Goal: Information Seeking & Learning: Find specific fact

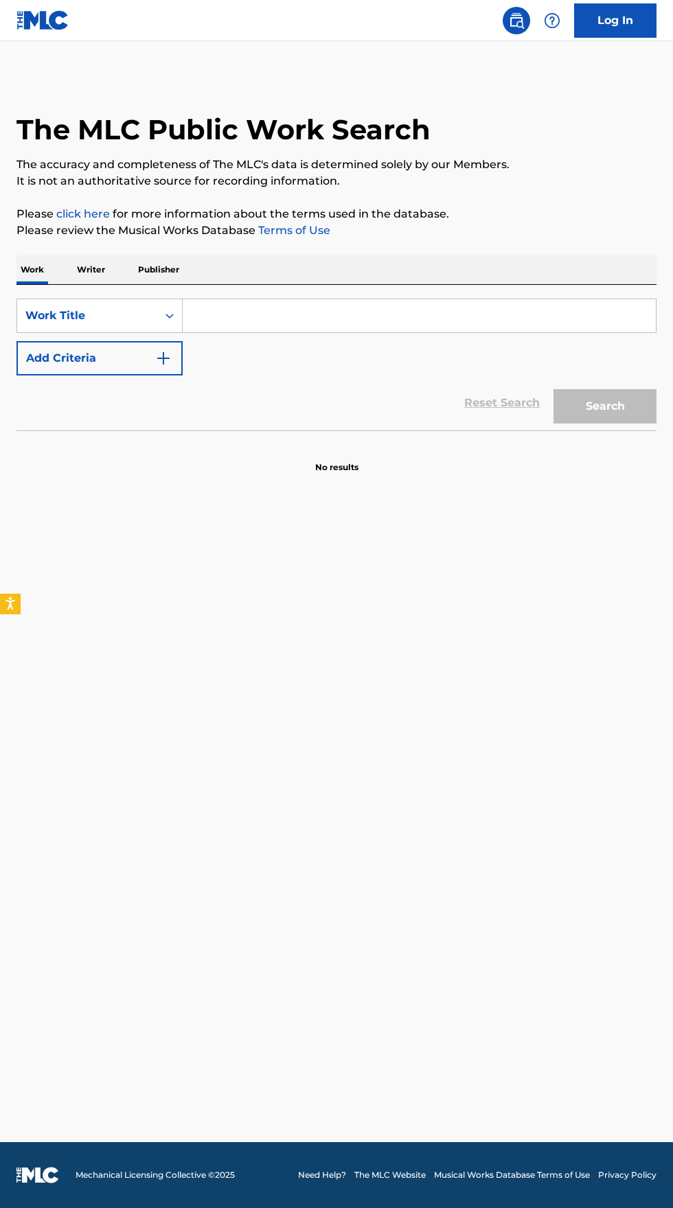
click at [278, 313] on input "Search Form" at bounding box center [419, 315] width 473 height 33
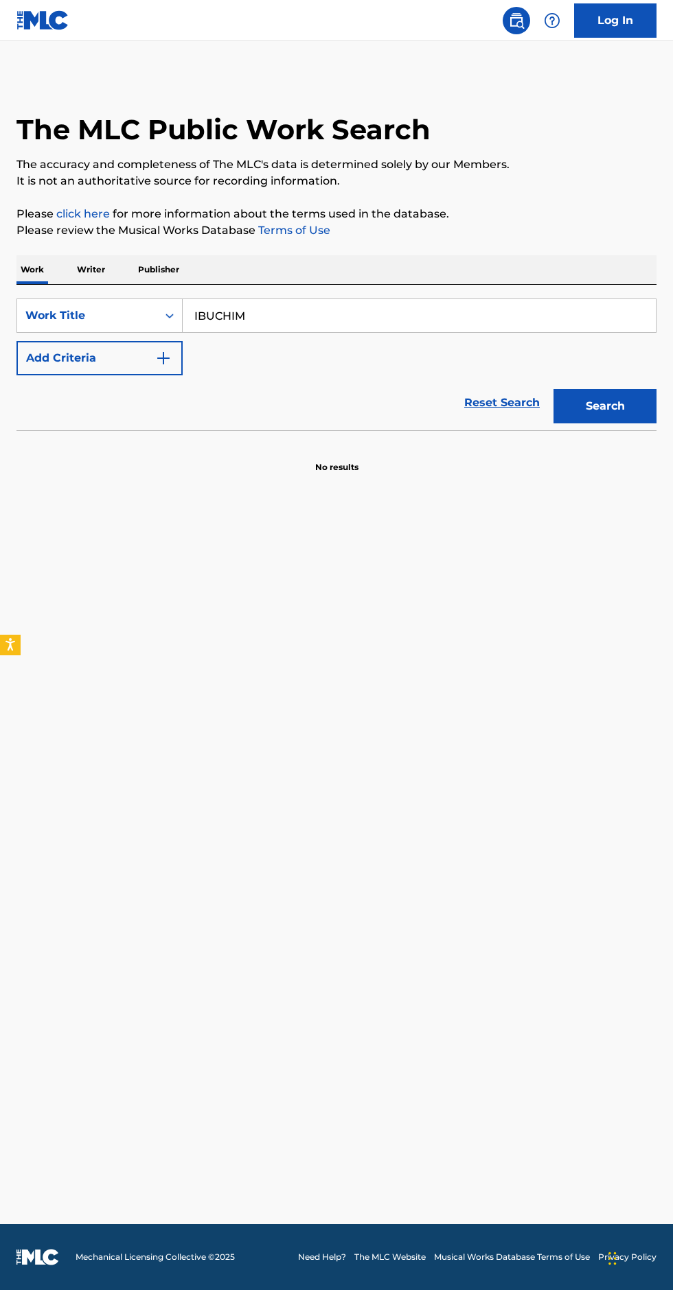
type input "IBUCHIM"
click at [165, 352] on img "Search Form" at bounding box center [163, 358] width 16 height 16
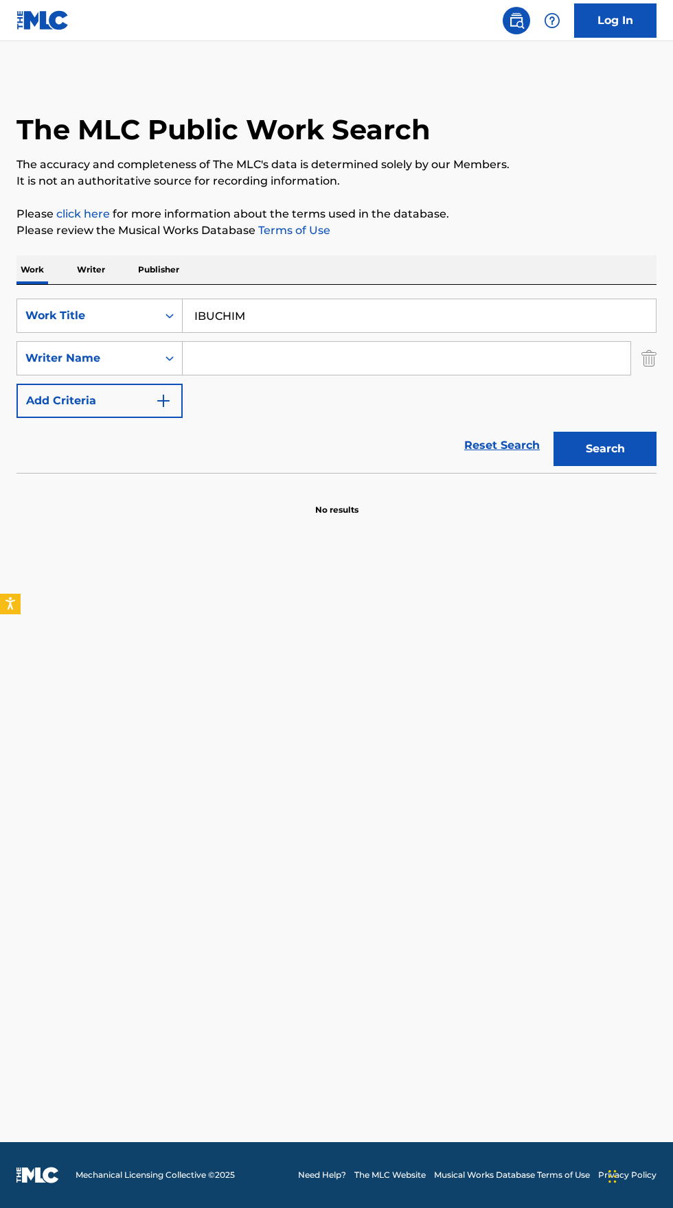
click at [379, 352] on input "Search Form" at bounding box center [406, 358] width 447 height 33
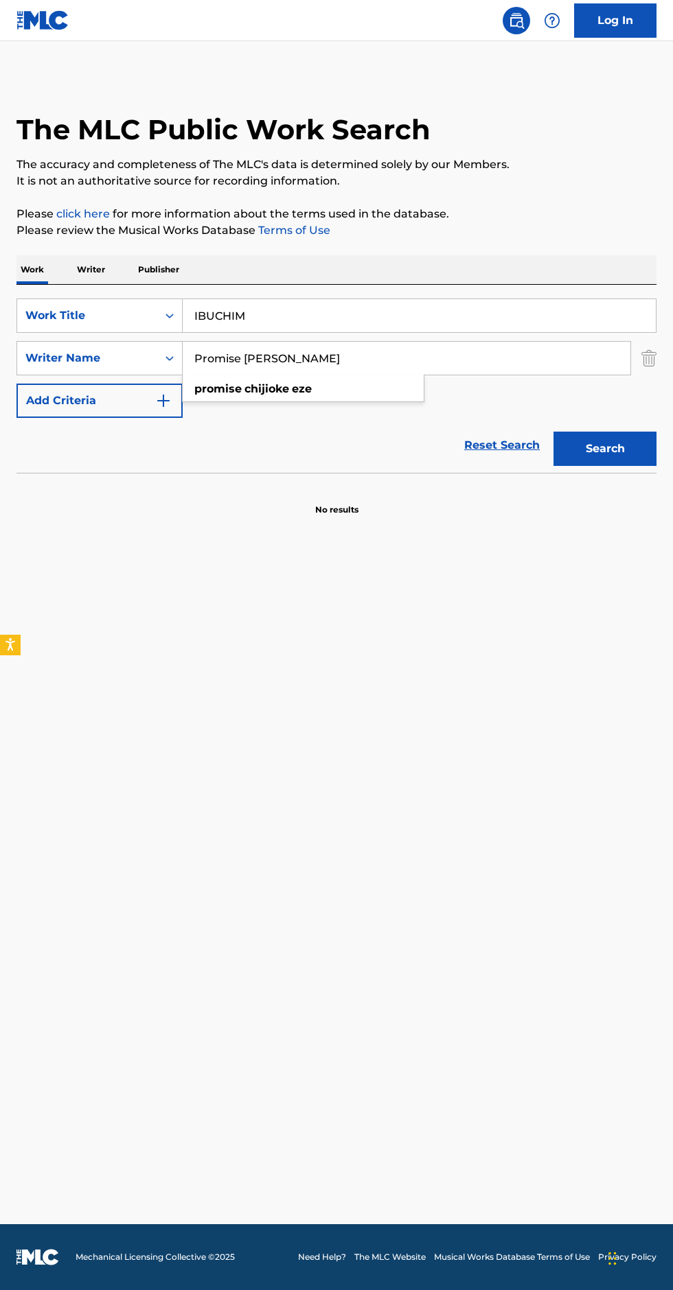
type input "Promise [PERSON_NAME]"
click at [627, 432] on button "Search" at bounding box center [604, 449] width 103 height 34
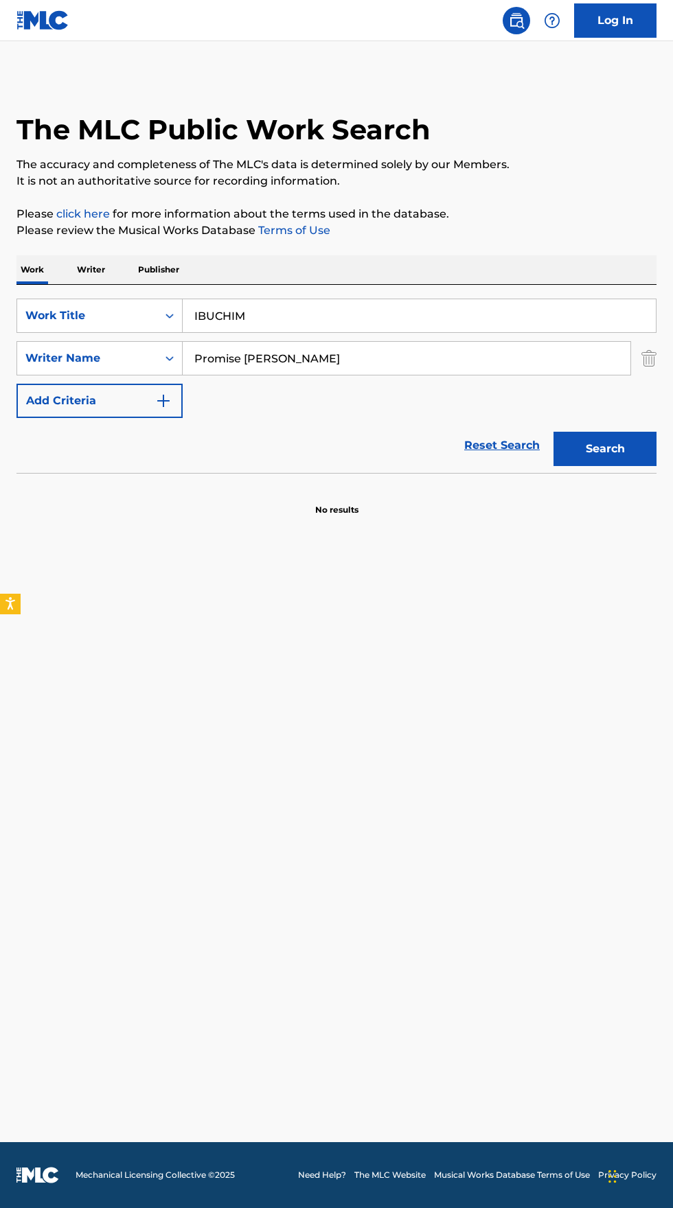
click at [91, 269] on p "Writer" at bounding box center [91, 269] width 36 height 29
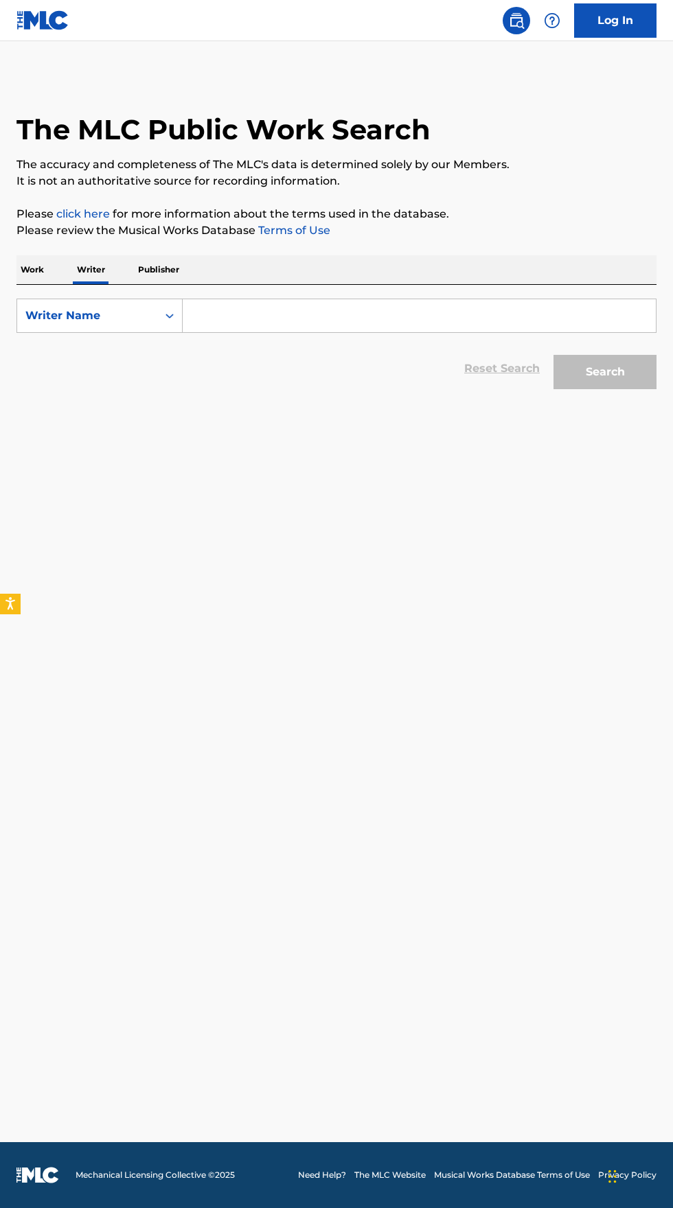
click at [386, 315] on input "Search Form" at bounding box center [419, 315] width 473 height 33
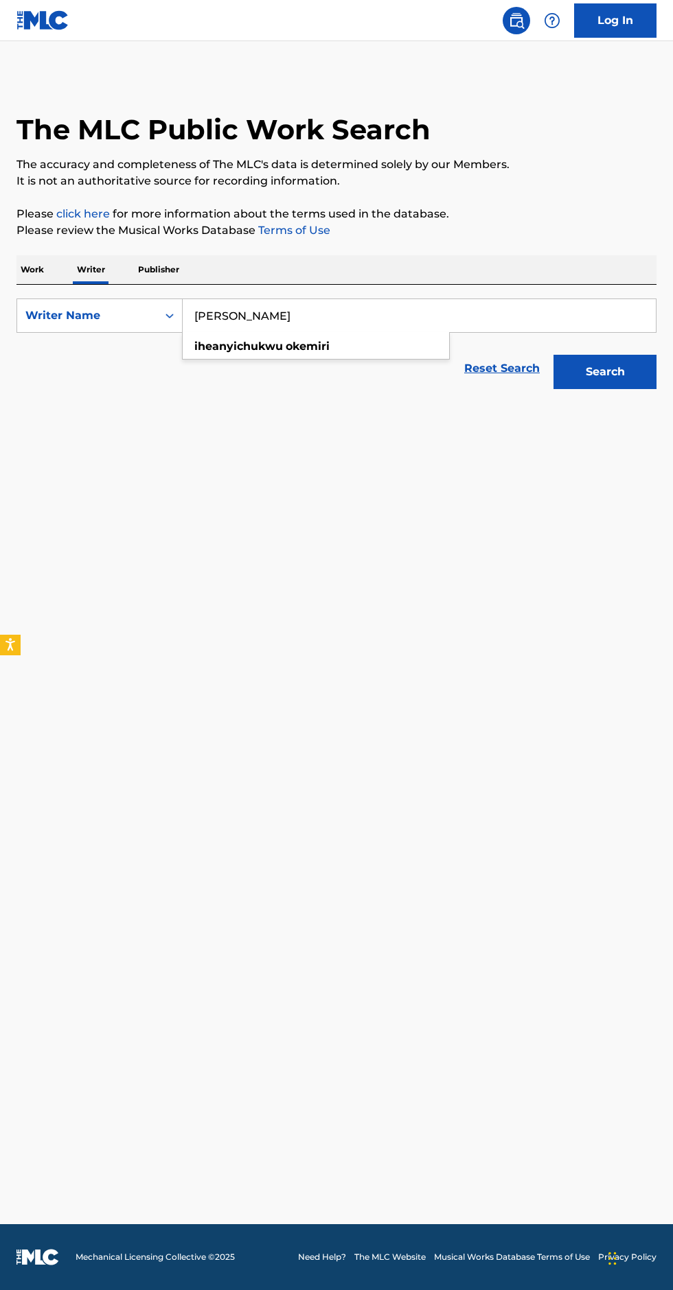
type input "[PERSON_NAME]"
click at [622, 376] on button "Search" at bounding box center [604, 372] width 103 height 34
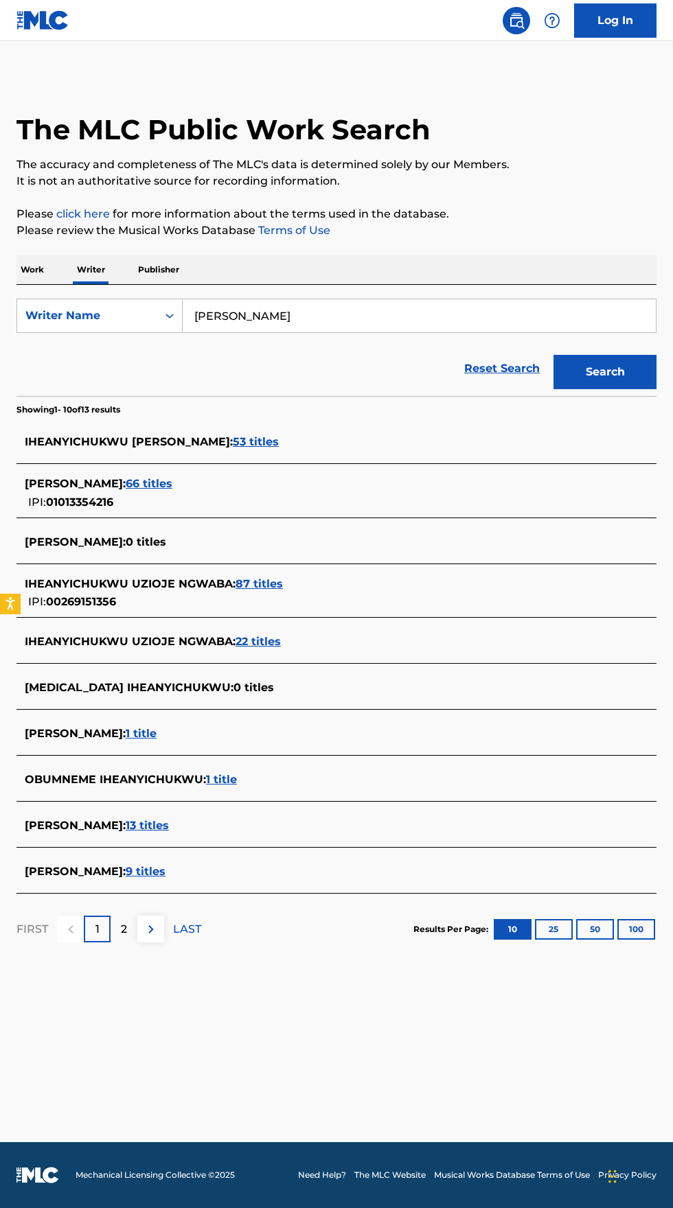
click at [290, 869] on div "[PERSON_NAME] : 9 titles" at bounding box center [318, 871] width 587 height 16
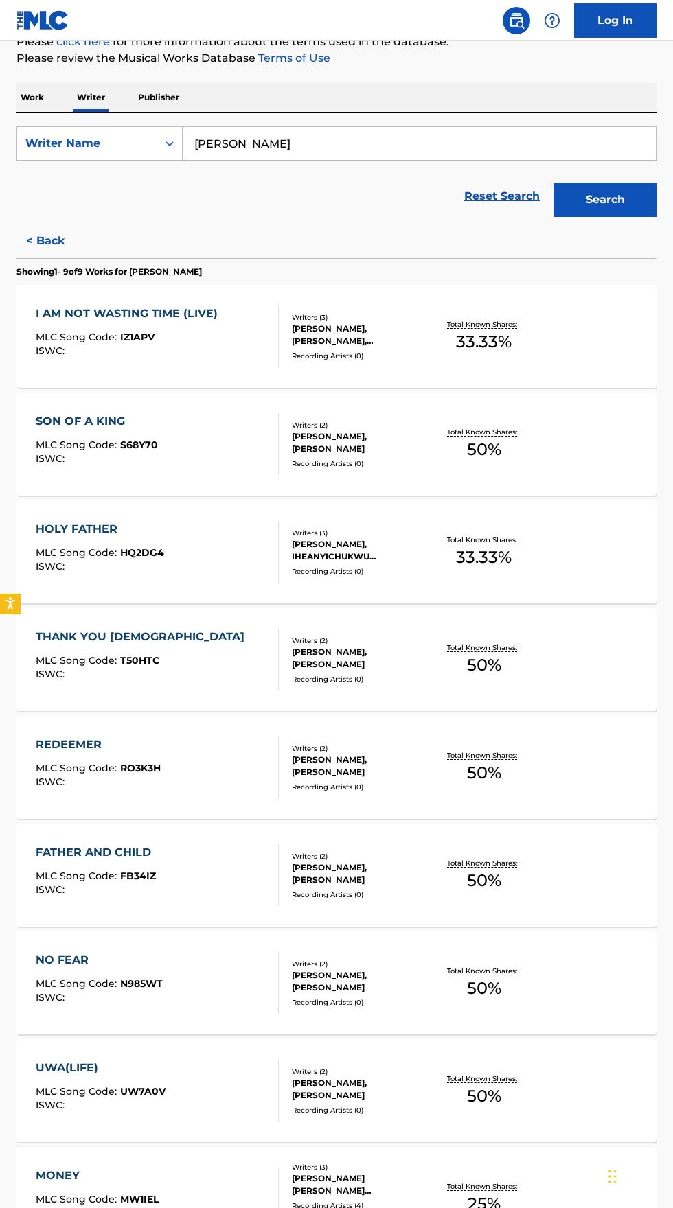
scroll to position [172, 0]
click at [113, 739] on div "REDEEMER" at bounding box center [98, 744] width 125 height 16
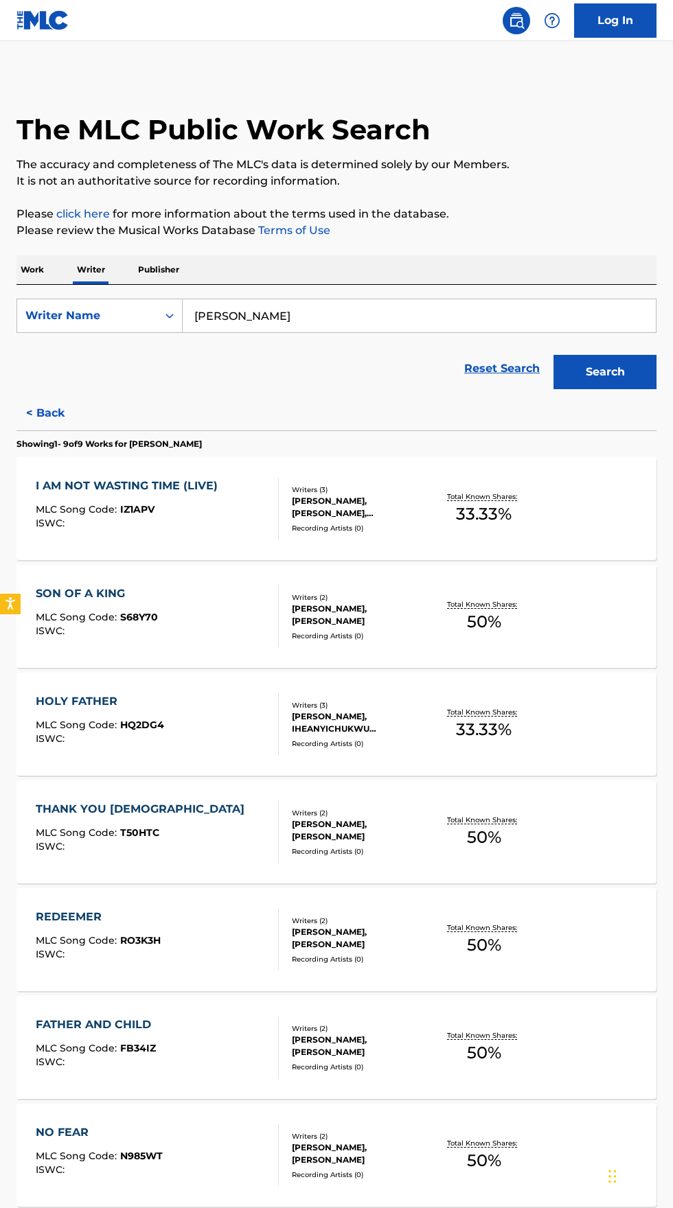
click at [117, 505] on span "MLC Song Code :" at bounding box center [78, 509] width 84 height 12
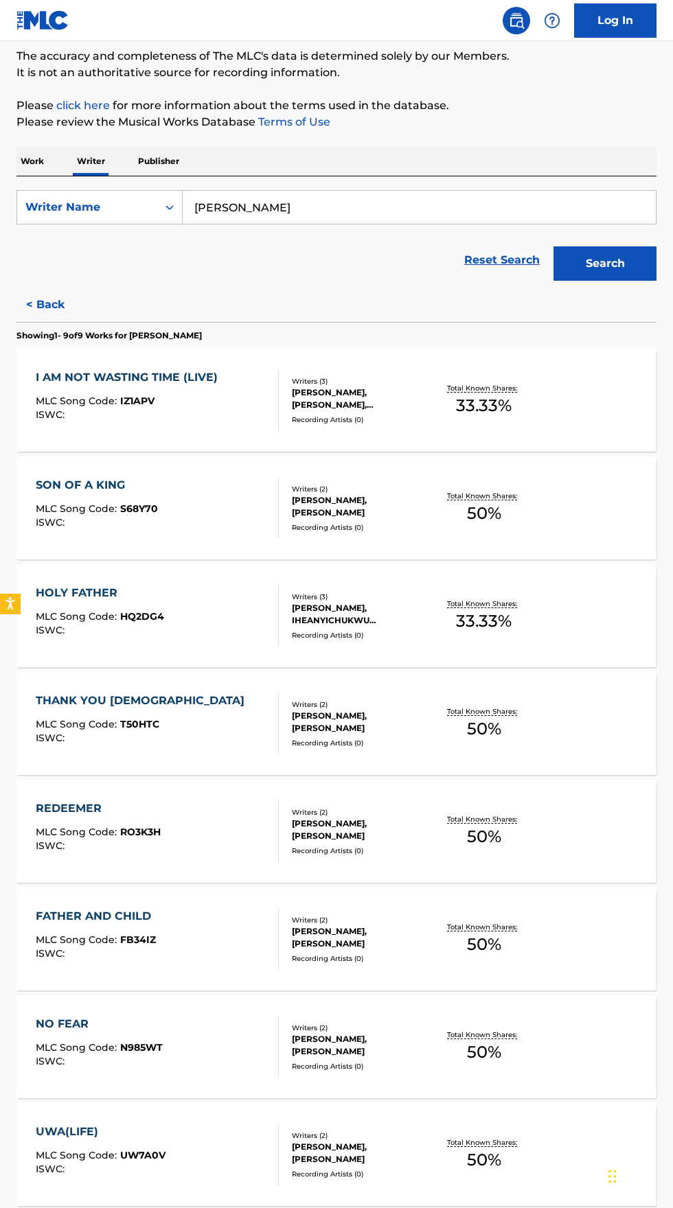
scroll to position [172, 0]
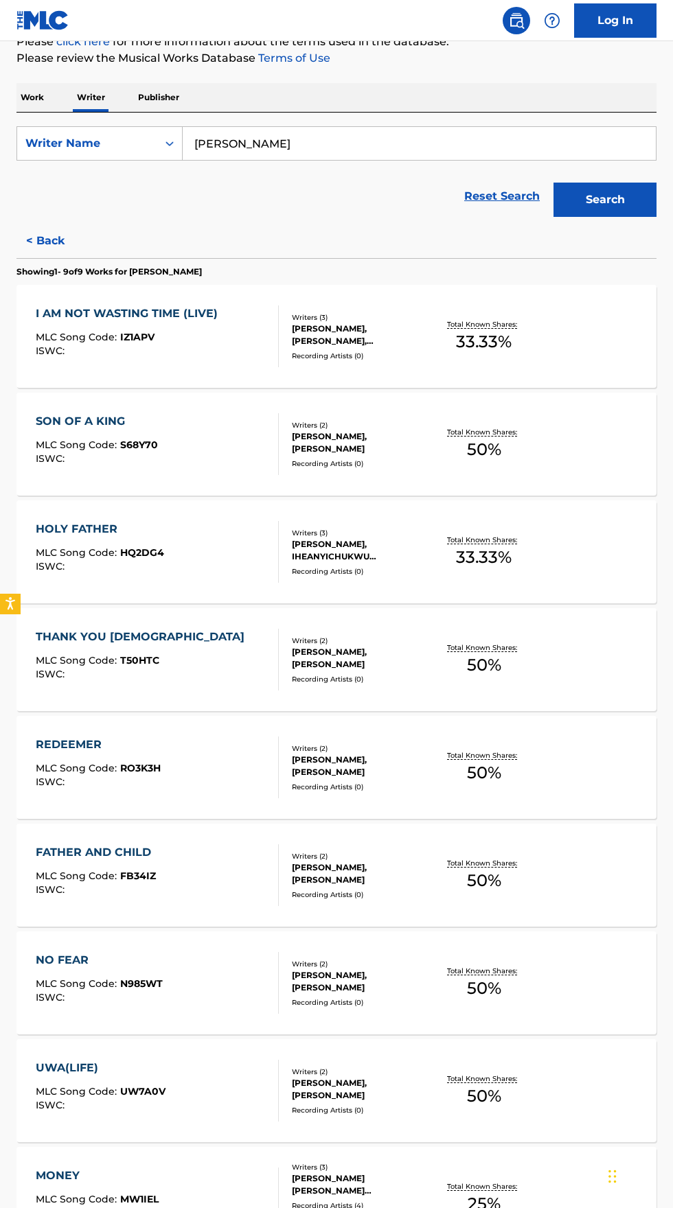
click at [542, 1179] on div "MONEY MLC Song Code : MW1IEL ISWC : Writers ( 3 ) [PERSON_NAME] [PERSON_NAME] […" at bounding box center [336, 1198] width 640 height 103
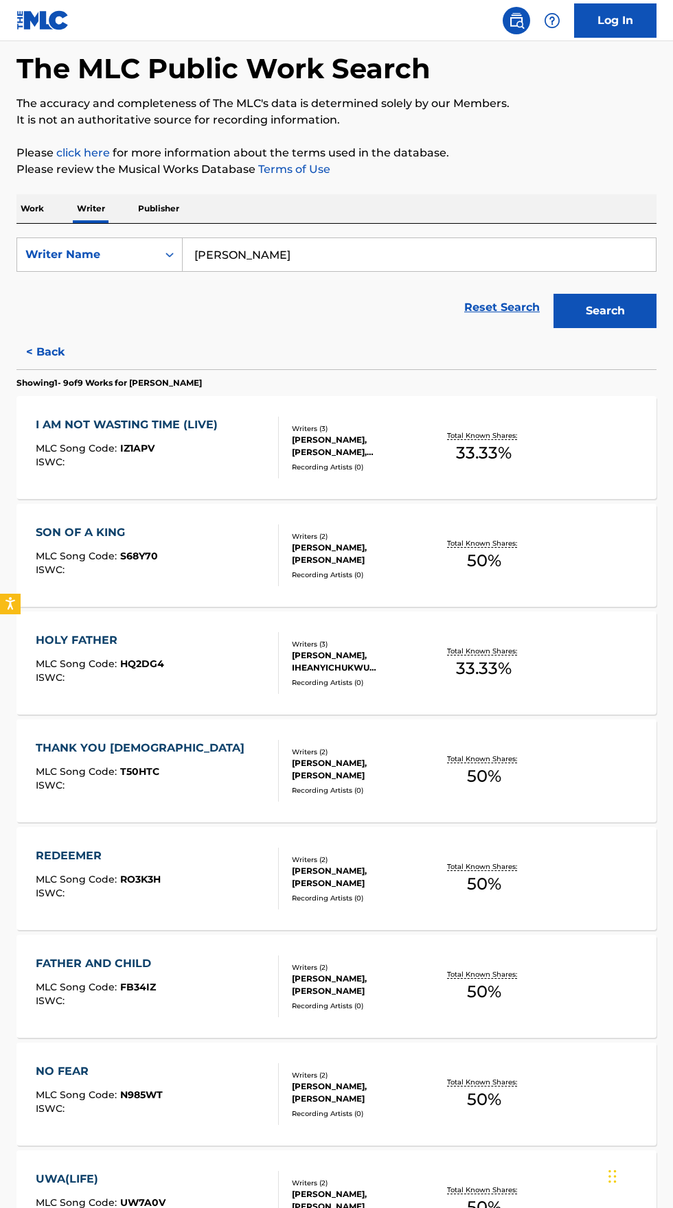
scroll to position [172, 0]
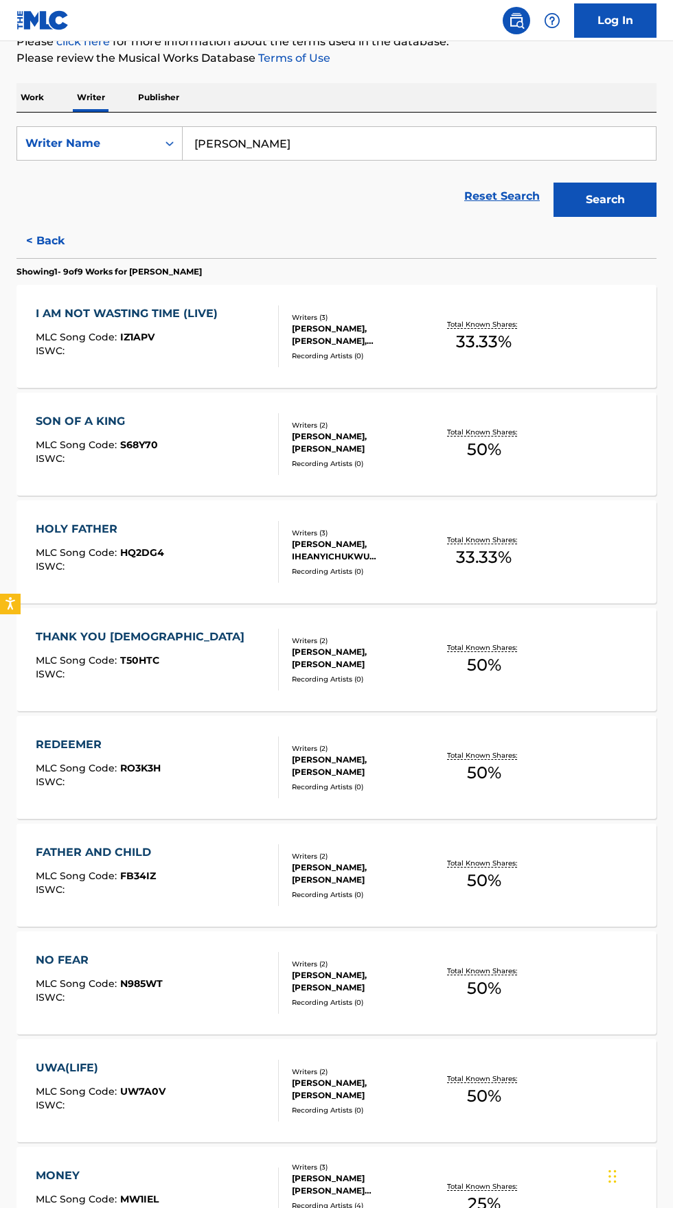
click at [489, 1108] on div "Total Known Shares: 50 %" at bounding box center [483, 1091] width 106 height 42
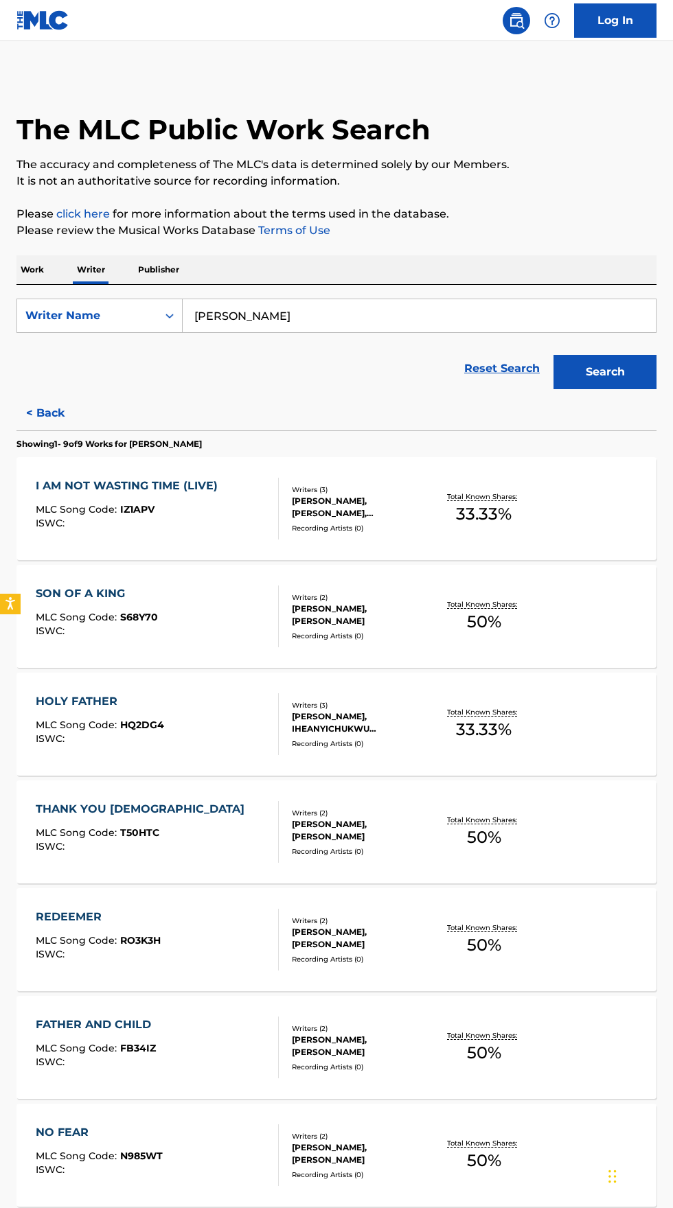
click at [373, 318] on input "[PERSON_NAME]" at bounding box center [419, 315] width 473 height 33
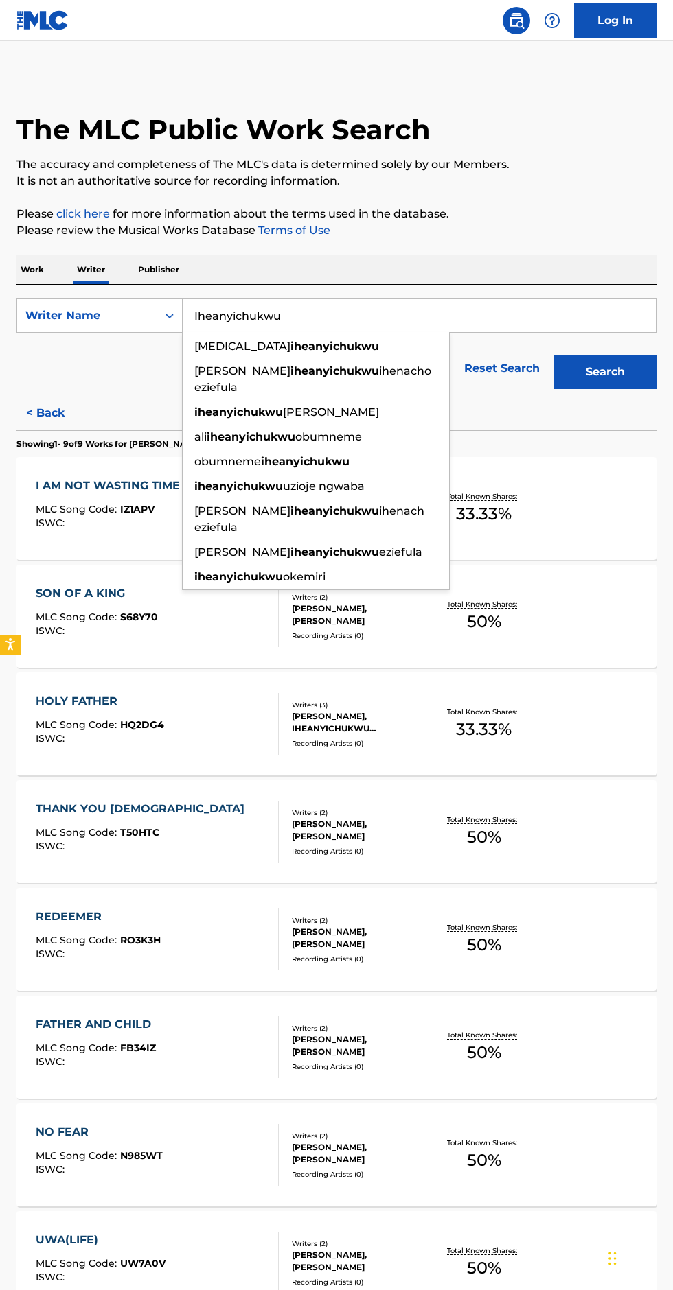
type input "Iheanyichukwu"
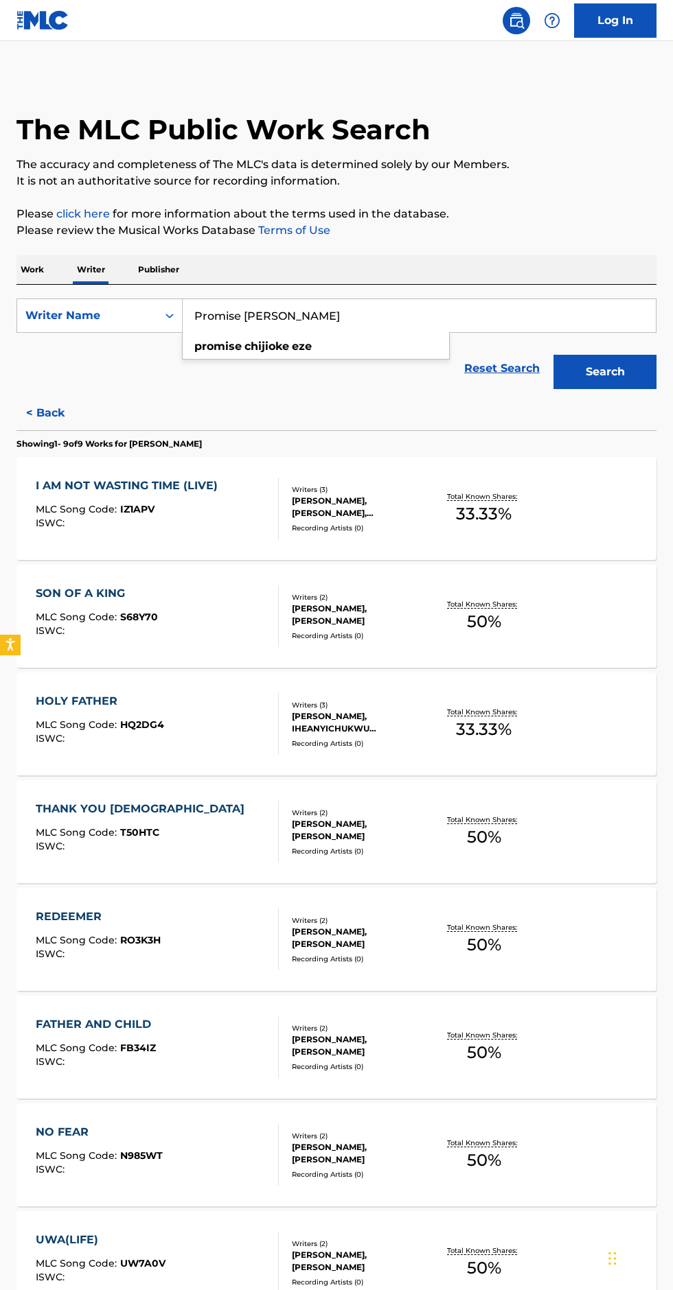
type input "Promise [PERSON_NAME]"
click at [649, 377] on button "Search" at bounding box center [604, 372] width 103 height 34
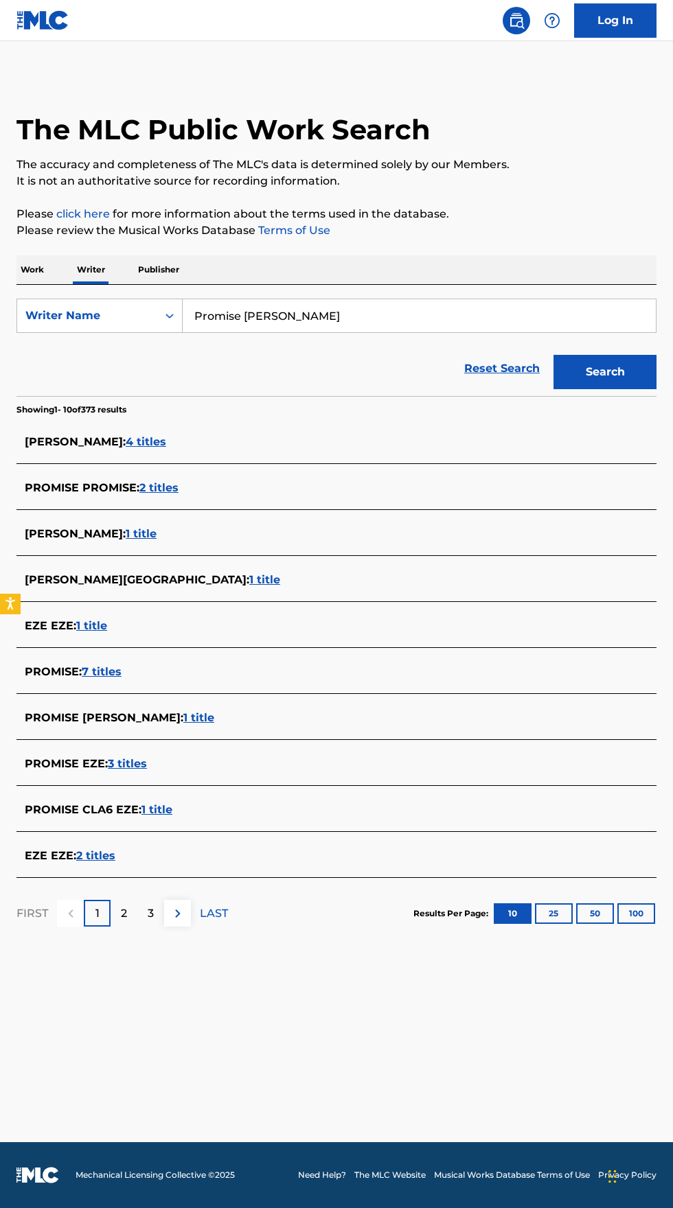
click at [310, 710] on div "PROMISE [PERSON_NAME] : 1 title" at bounding box center [318, 718] width 587 height 16
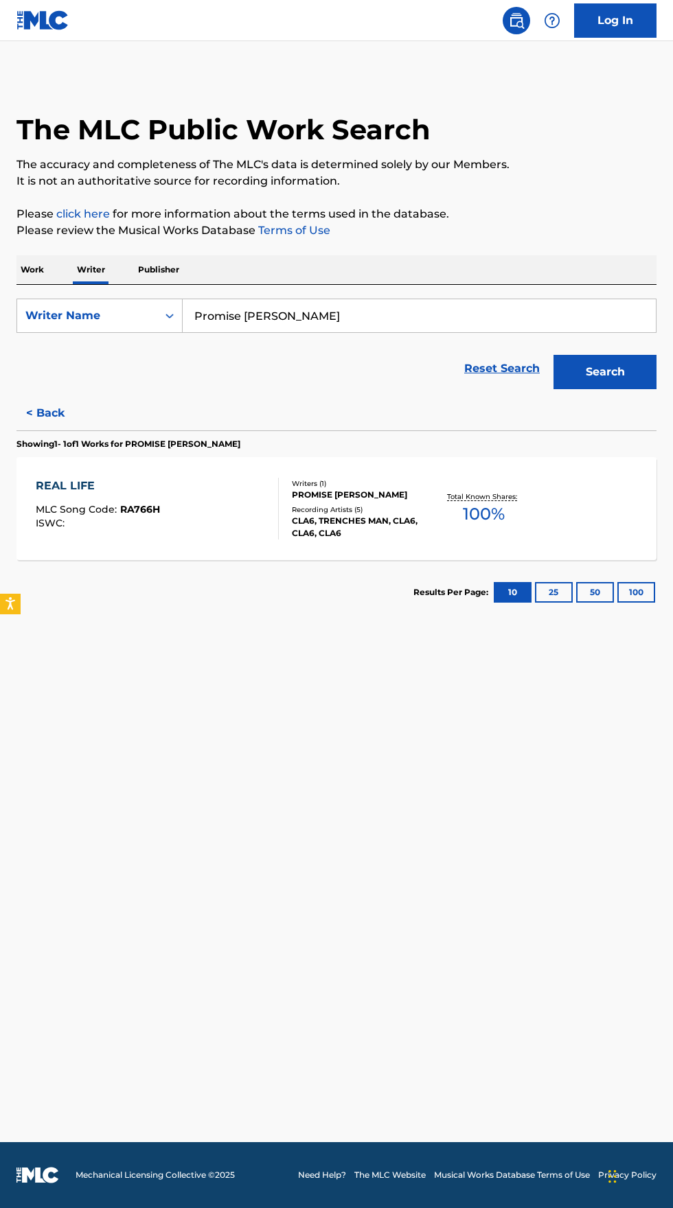
click at [334, 502] on div "Writers ( 1 ) PROMISE [PERSON_NAME] Recording Artists ( 5 ) CLA6, TRENCHES MAN,…" at bounding box center [355, 508] width 152 height 61
click at [139, 496] on div "REAL LIFE MLC Song Code : RA766H ISWC :" at bounding box center [98, 509] width 124 height 62
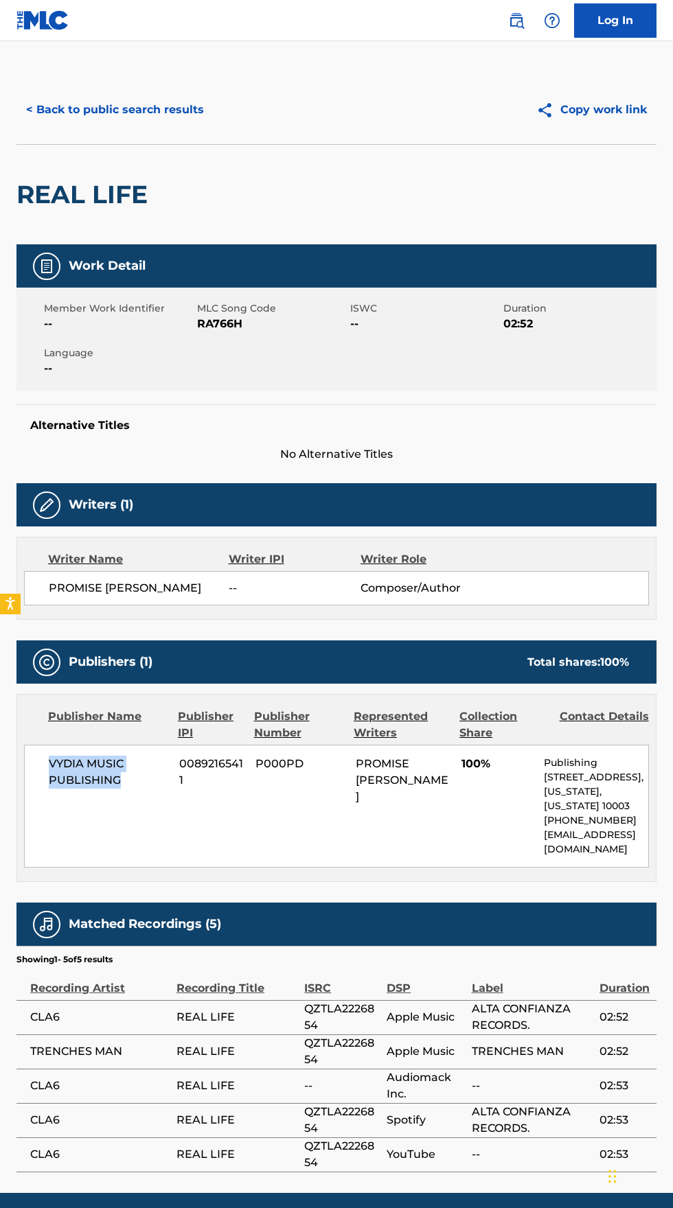
copy span "VYDIA MUSIC PUBLISHING"
copy span "00892165411"
copy span "RA766H"
click at [78, 753] on div "VYDIA MUSIC PUBLISHING 00892165411 P000PD PROMISE [PERSON_NAME] 100% Publishing…" at bounding box center [336, 806] width 625 height 123
copy span "VYDIA MUSIC PUBLISHING"
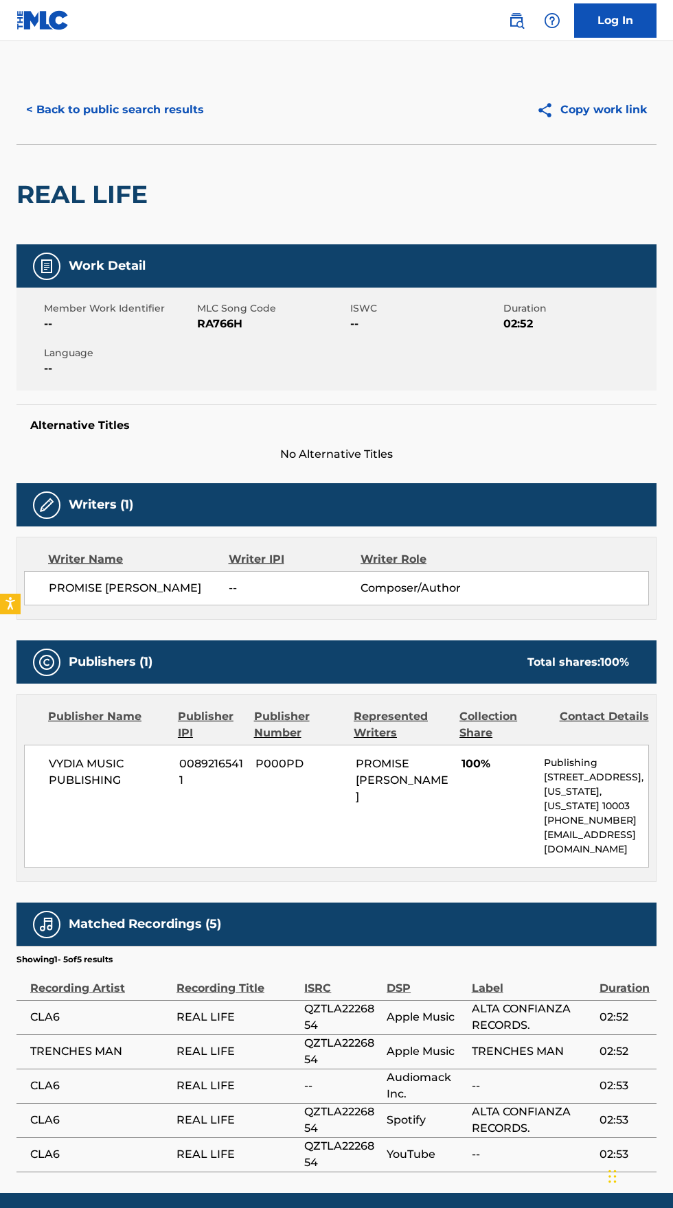
click at [516, 18] on img at bounding box center [516, 20] width 16 height 16
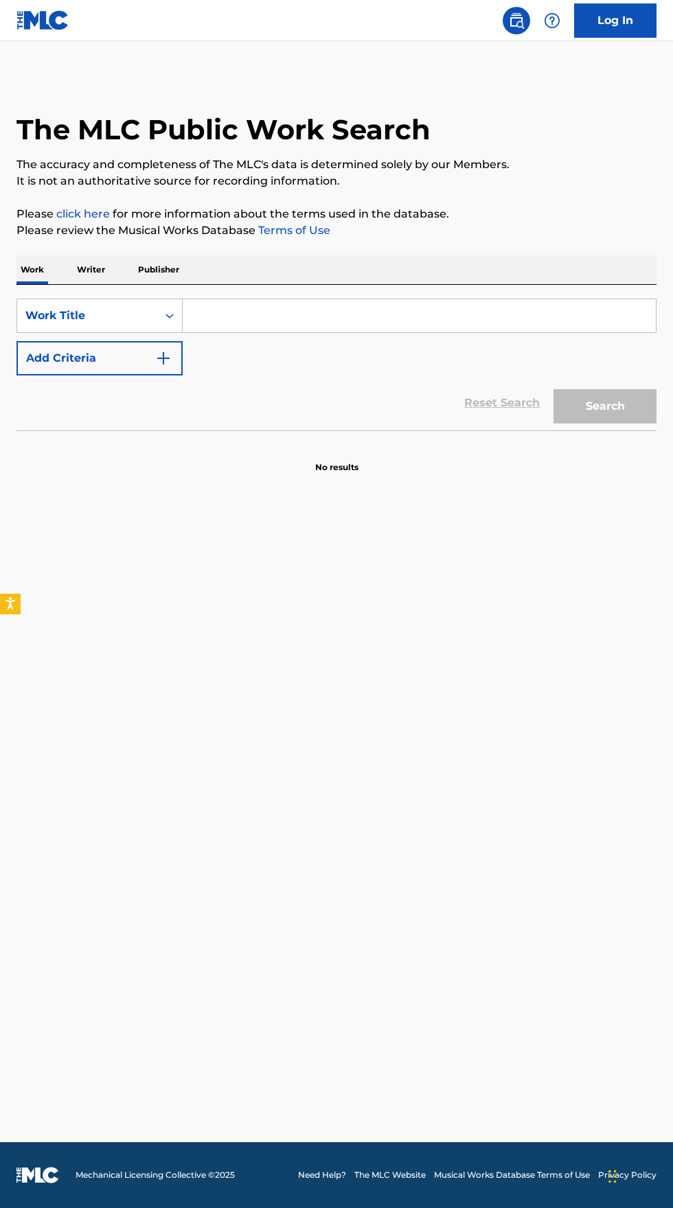
click at [282, 314] on input "Search Form" at bounding box center [419, 315] width 473 height 33
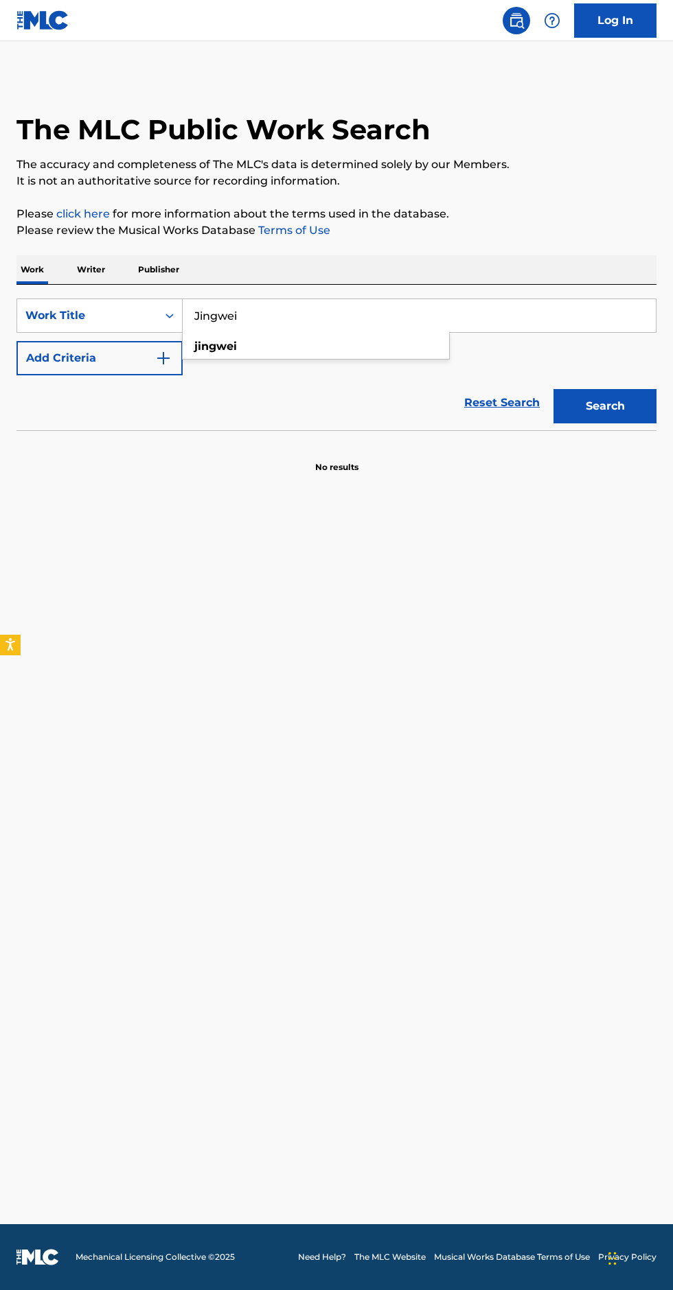
type input "Jingwei"
click at [167, 355] on img "Search Form" at bounding box center [163, 358] width 16 height 16
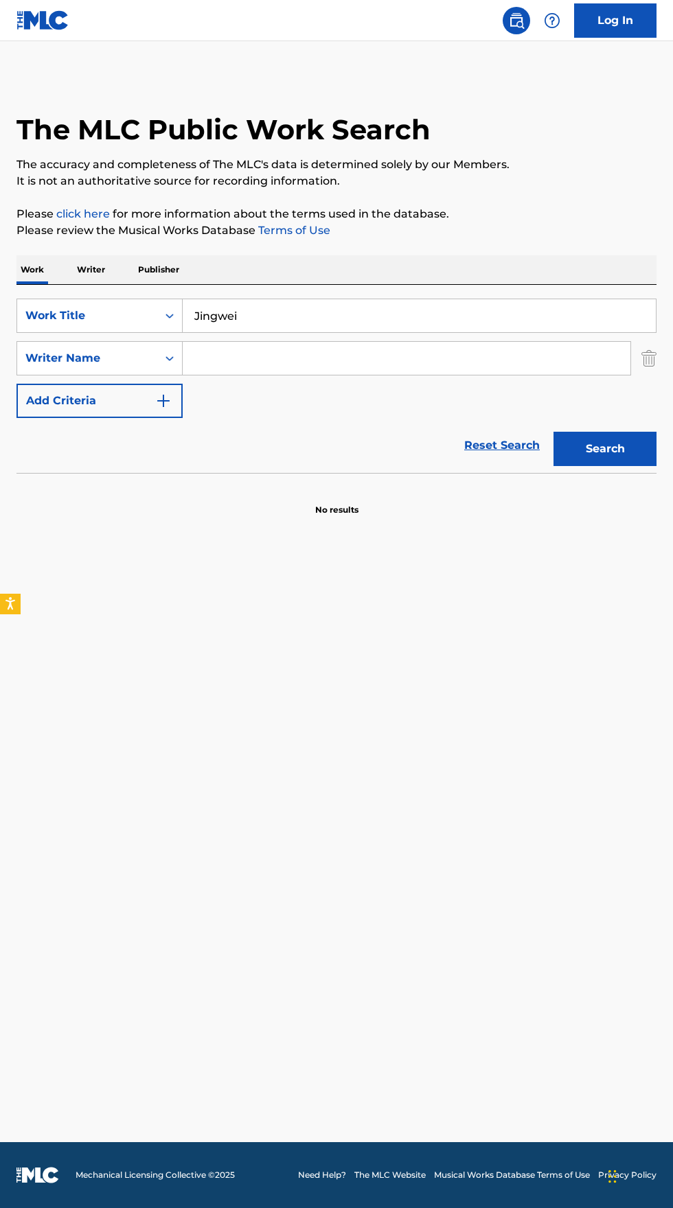
click at [386, 358] on input "Search Form" at bounding box center [406, 358] width 447 height 33
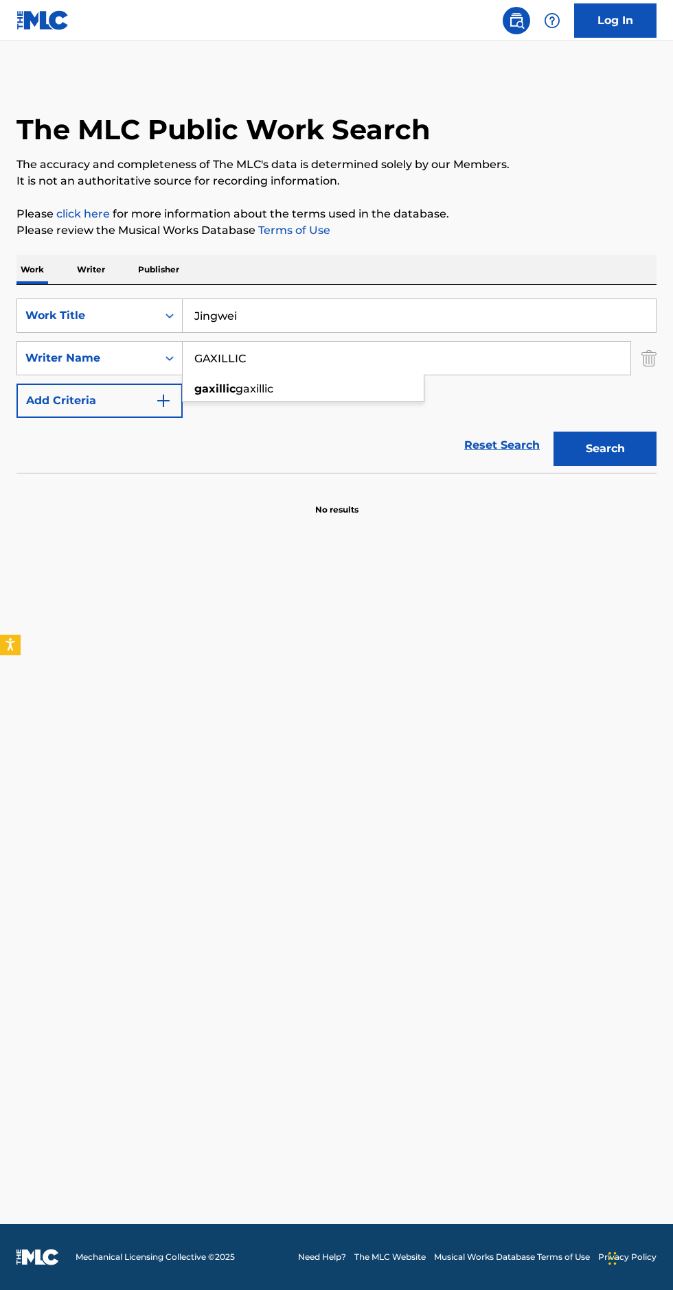
type input "GAXILLIC"
click at [638, 434] on button "Search" at bounding box center [604, 449] width 103 height 34
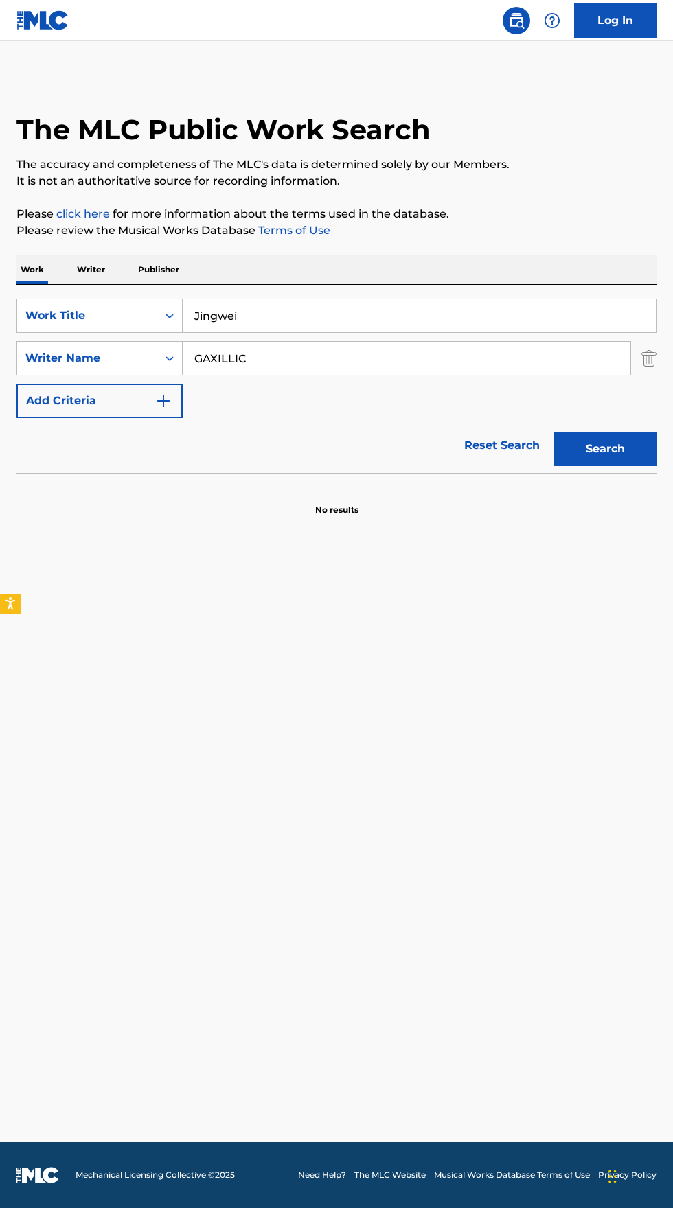
click at [94, 259] on p "Writer" at bounding box center [91, 269] width 36 height 29
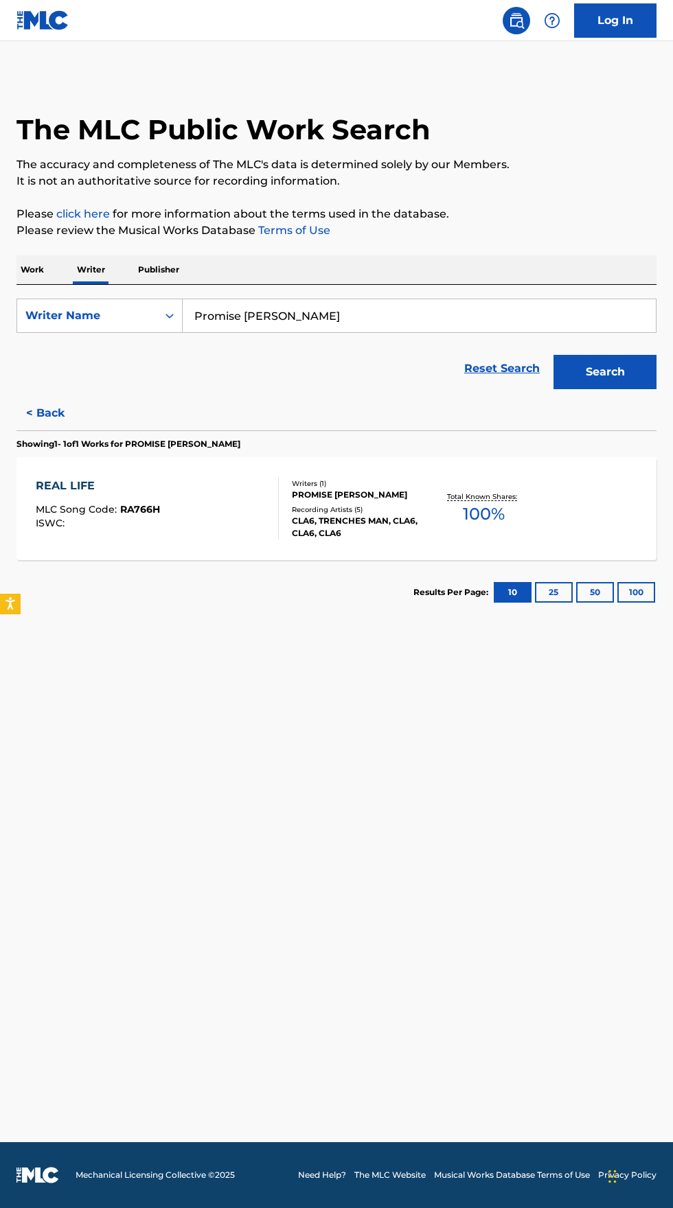
click at [377, 308] on input "Promise [PERSON_NAME]" at bounding box center [419, 315] width 473 height 33
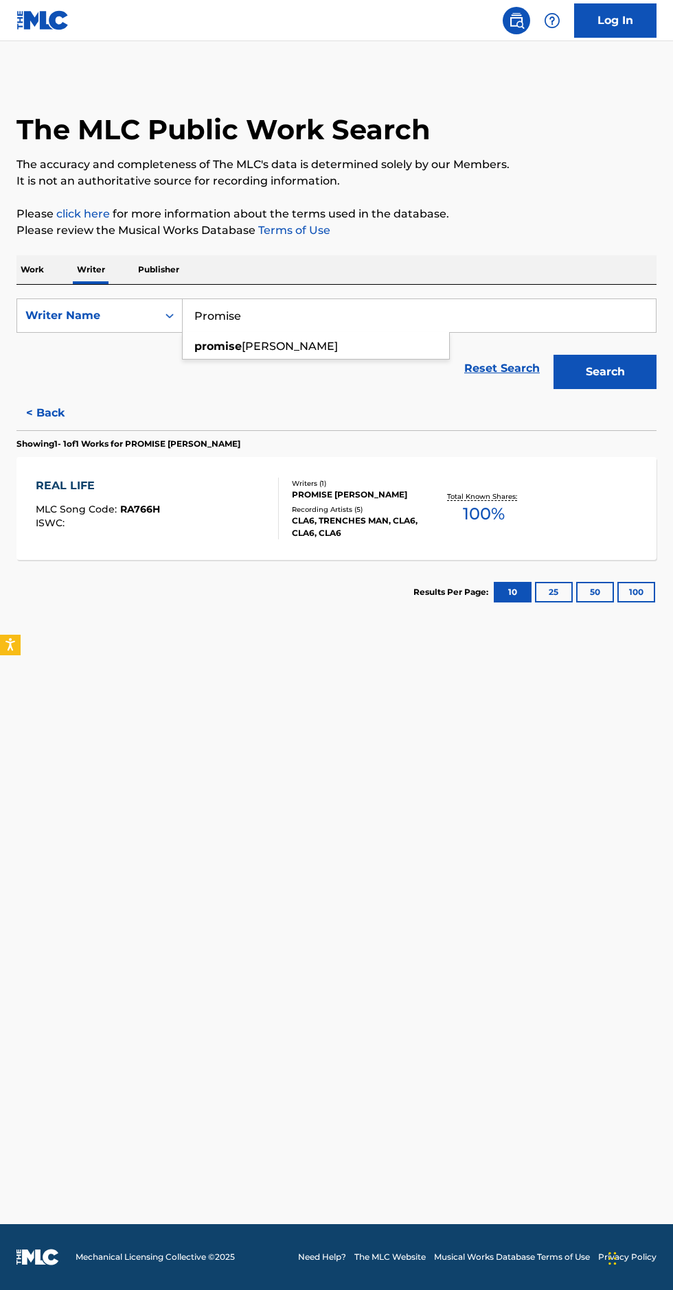
type input "Promise"
click at [633, 359] on button "Search" at bounding box center [604, 372] width 103 height 34
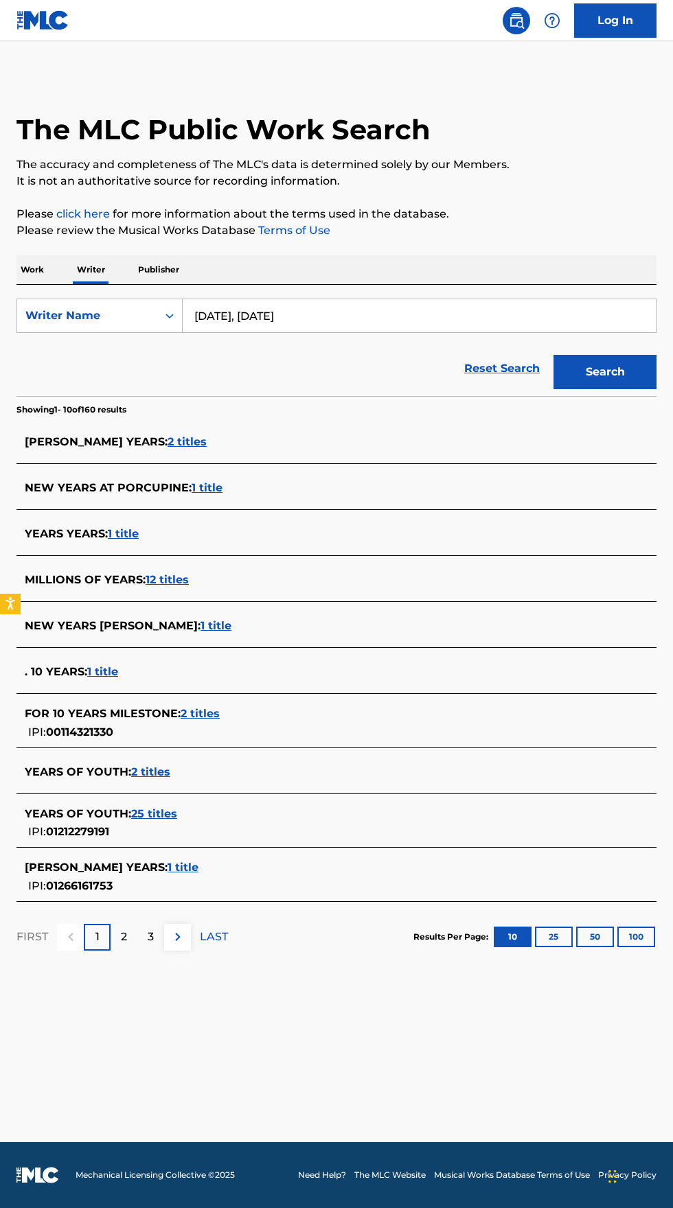
click at [395, 314] on input "[DATE], [DATE]" at bounding box center [419, 315] width 473 height 33
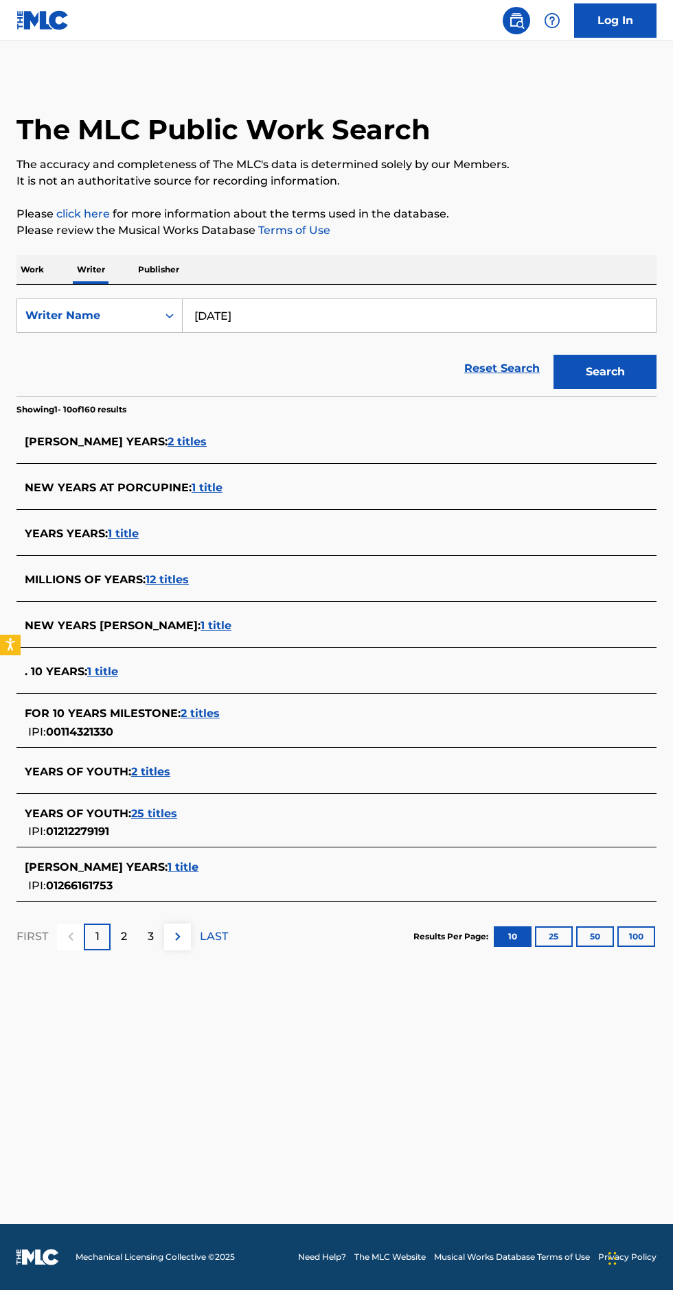
click at [609, 371] on button "Search" at bounding box center [604, 372] width 103 height 34
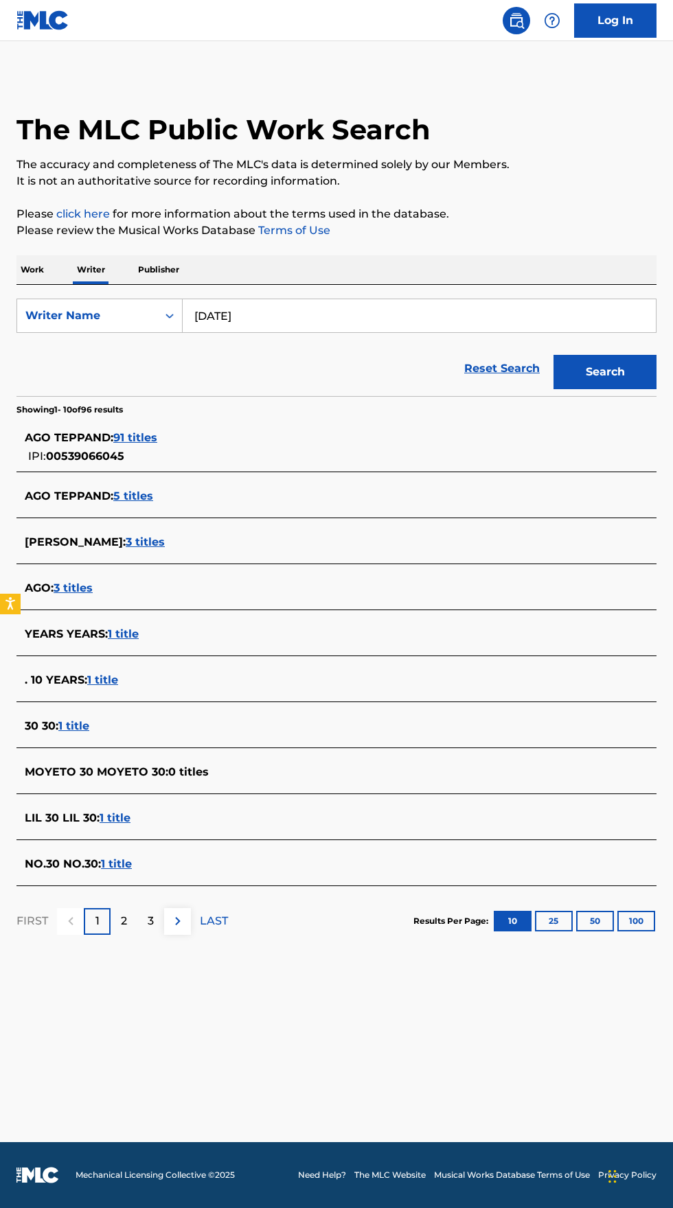
click at [315, 315] on input "[DATE]" at bounding box center [419, 315] width 473 height 33
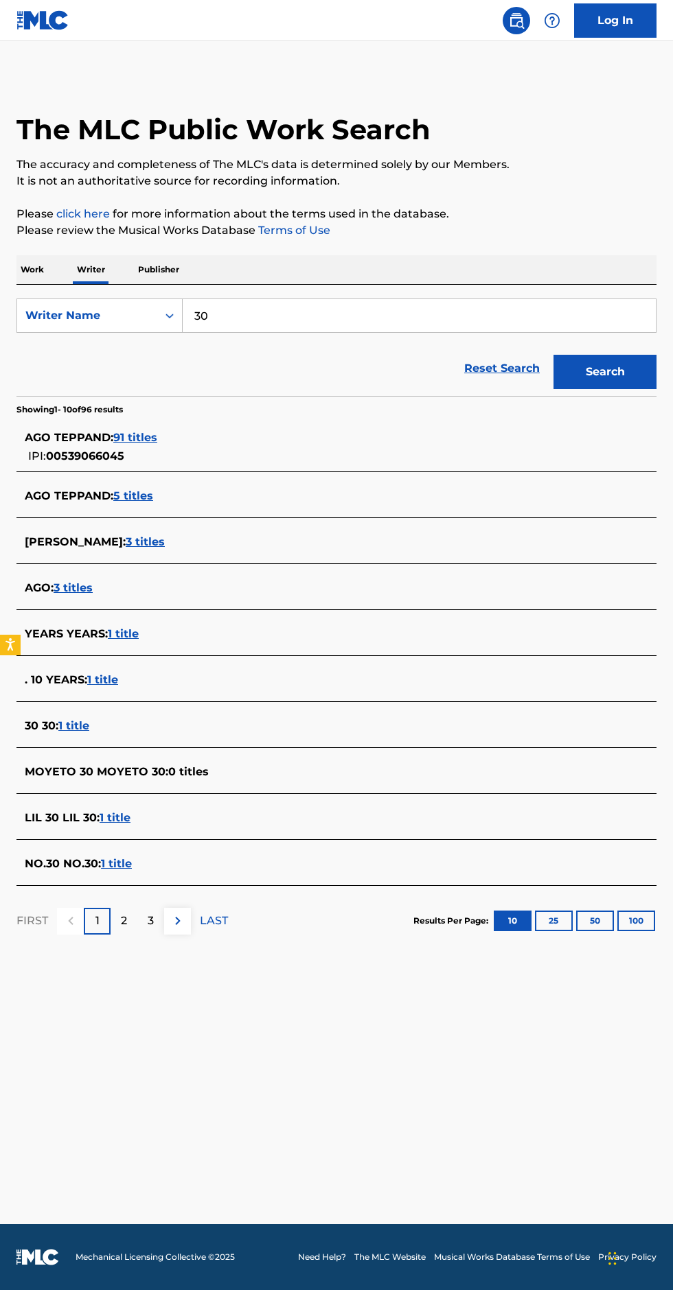
type input "30"
type input "GAXILLIC"
click at [592, 358] on button "Search" at bounding box center [604, 372] width 103 height 34
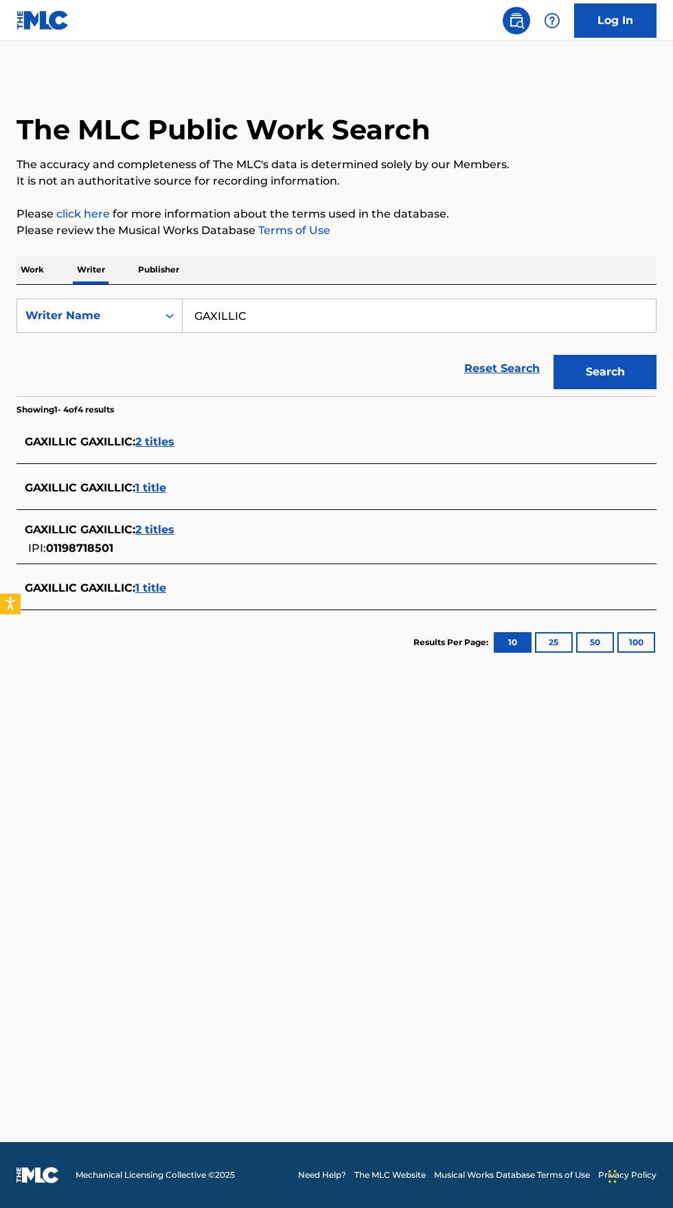
click at [36, 261] on p "Work" at bounding box center [32, 269] width 32 height 29
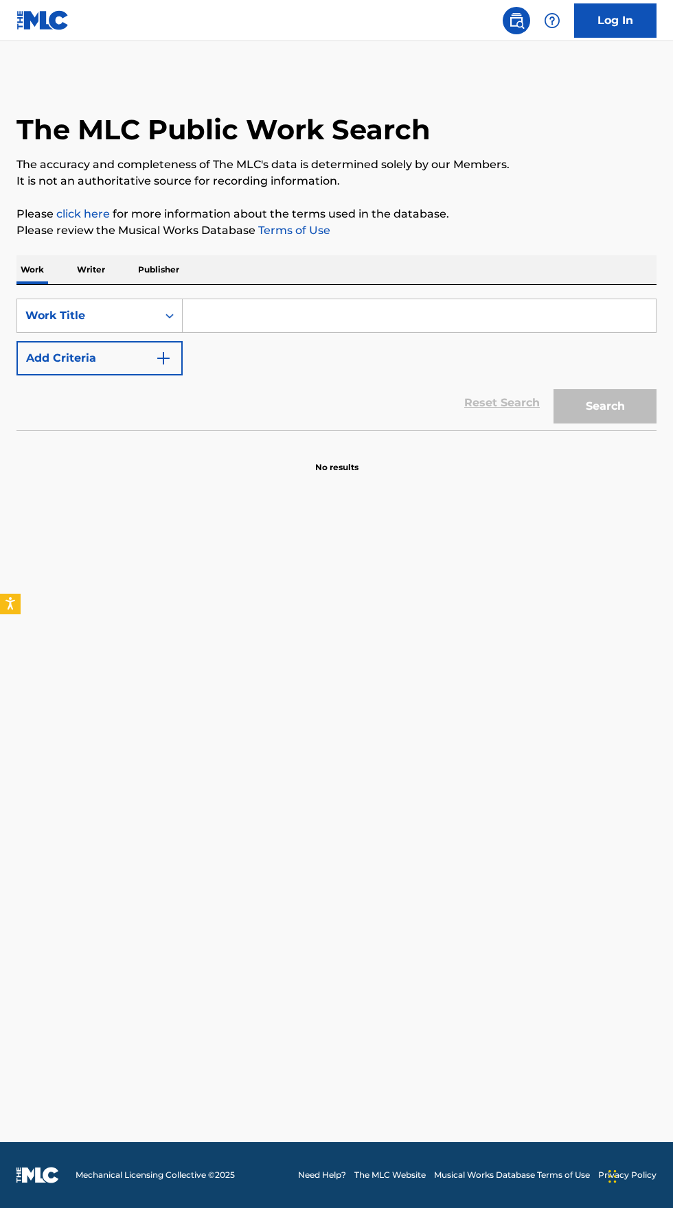
click at [339, 315] on input "Search Form" at bounding box center [419, 315] width 473 height 33
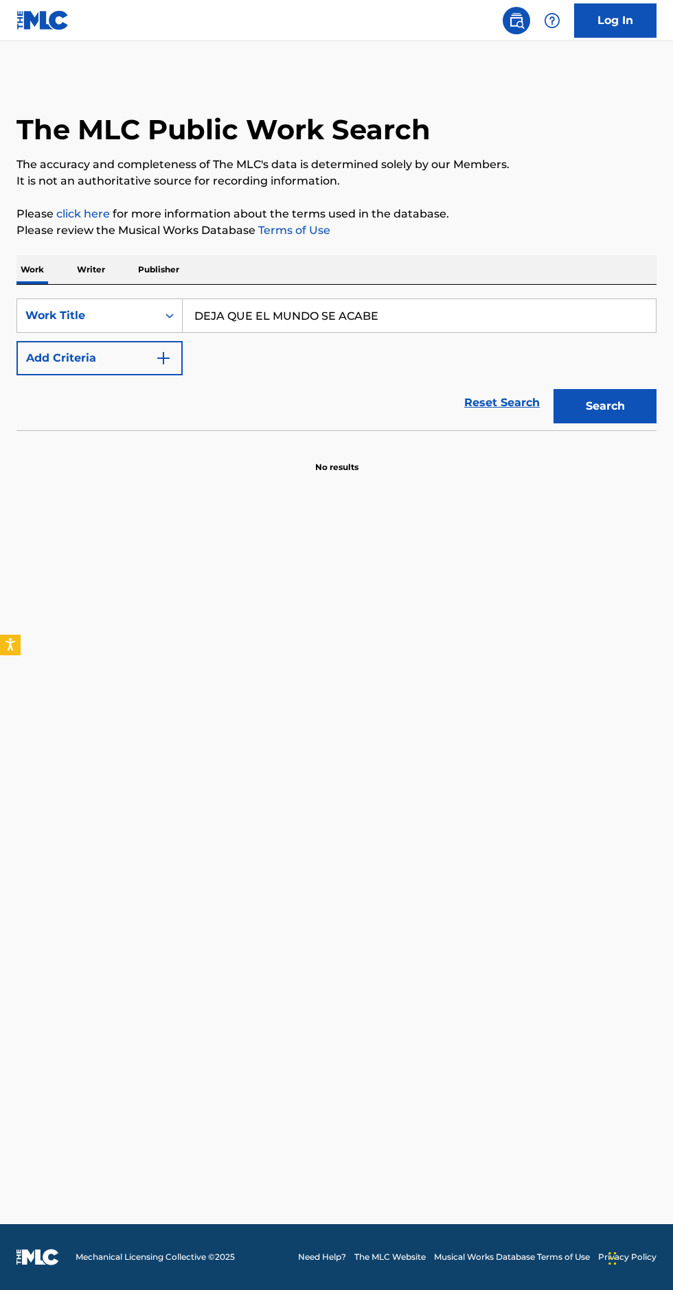
type input "DEJA QUE EL MUNDO SE ACABE"
click at [174, 357] on button "Add Criteria" at bounding box center [99, 358] width 166 height 34
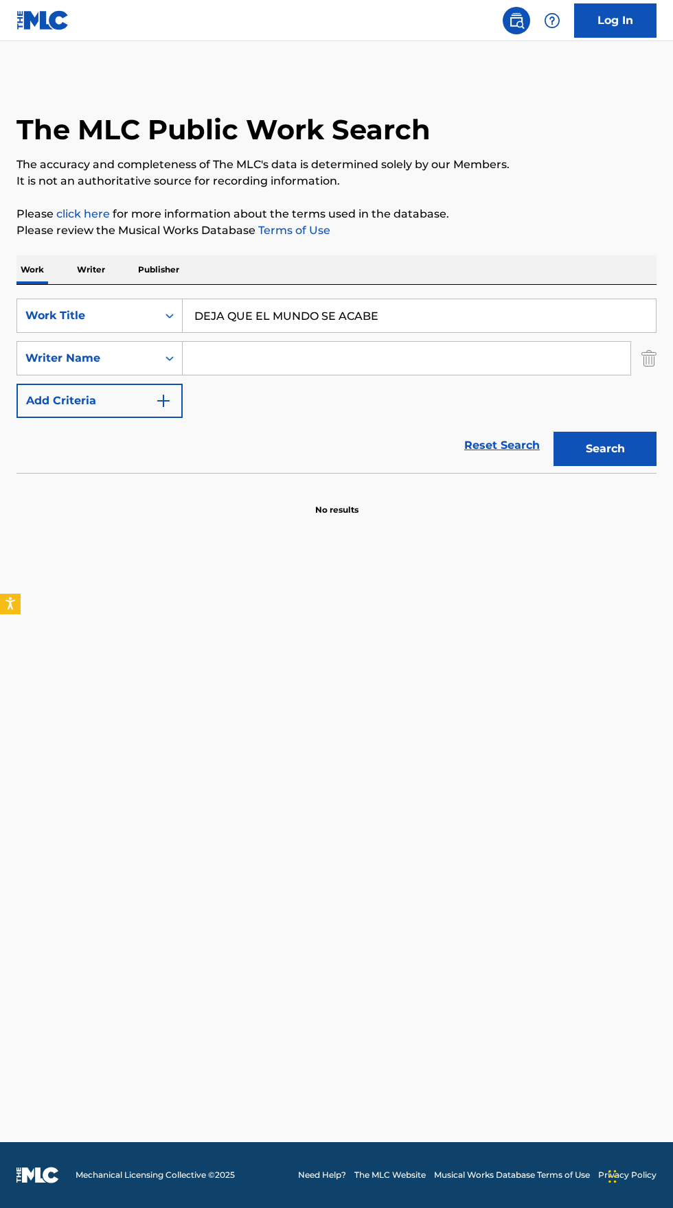
click at [349, 358] on input "Search Form" at bounding box center [406, 358] width 447 height 33
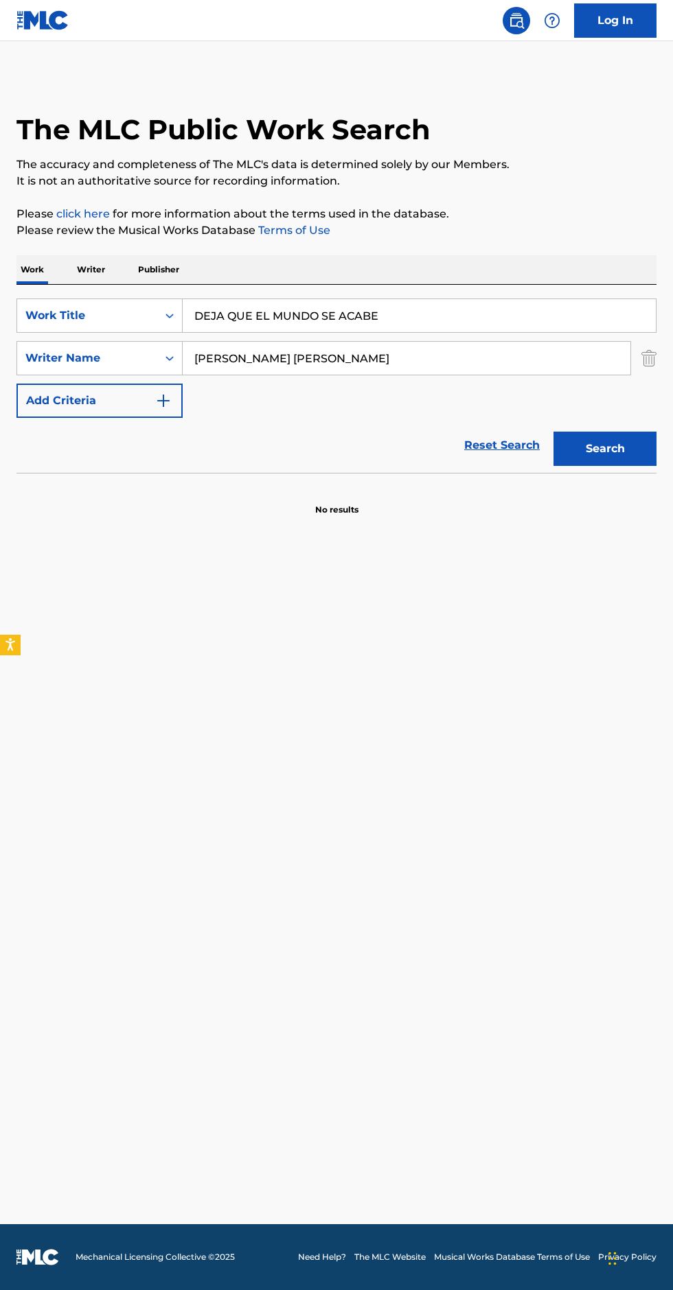
type input "[PERSON_NAME] [PERSON_NAME]"
click at [640, 447] on button "Search" at bounding box center [604, 449] width 103 height 34
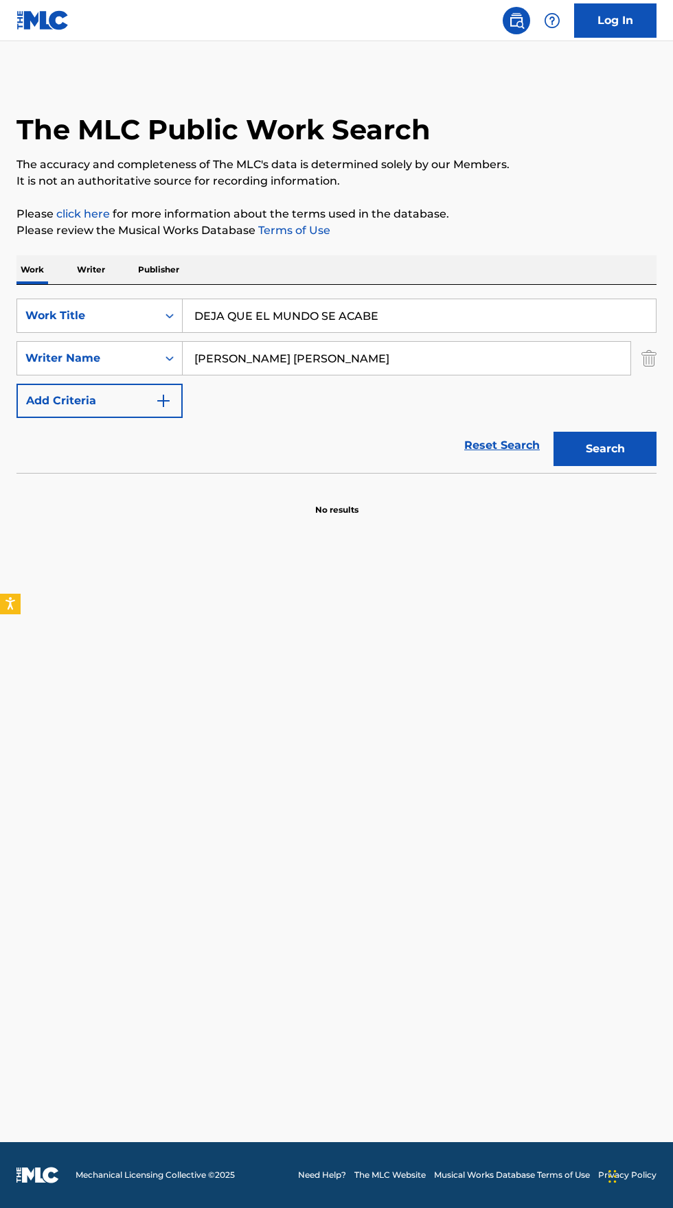
click at [91, 269] on p "Writer" at bounding box center [91, 269] width 36 height 29
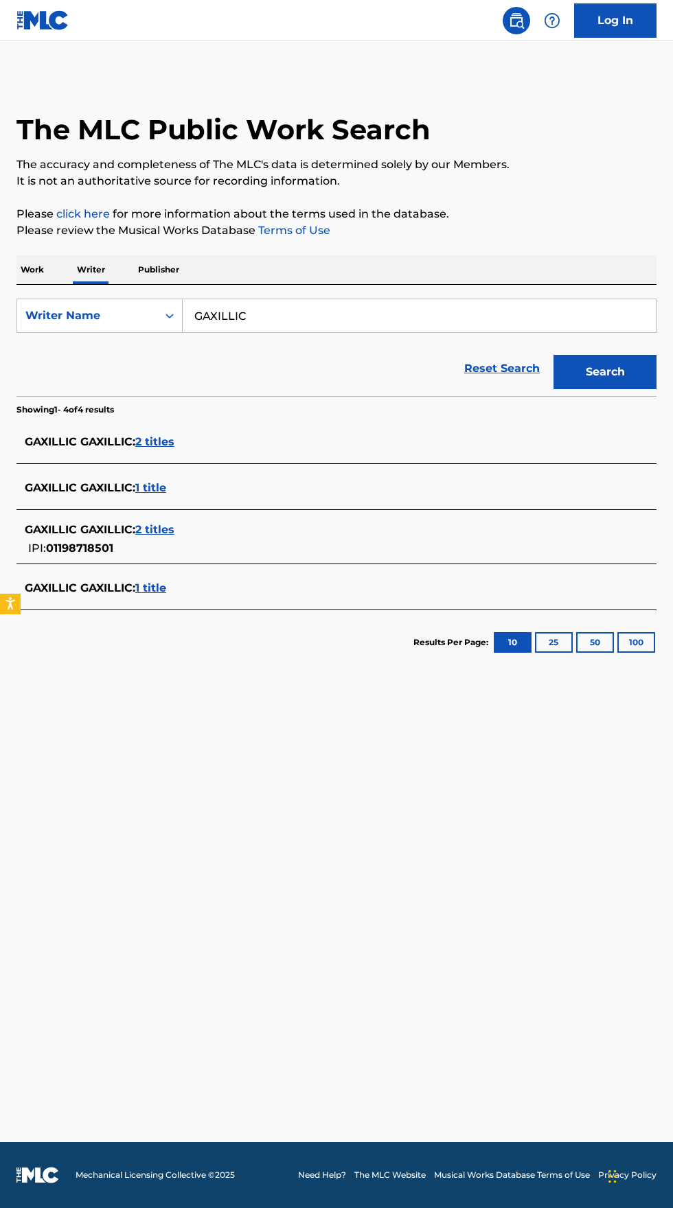
click at [377, 314] on input "GAXILLIC" at bounding box center [419, 315] width 473 height 33
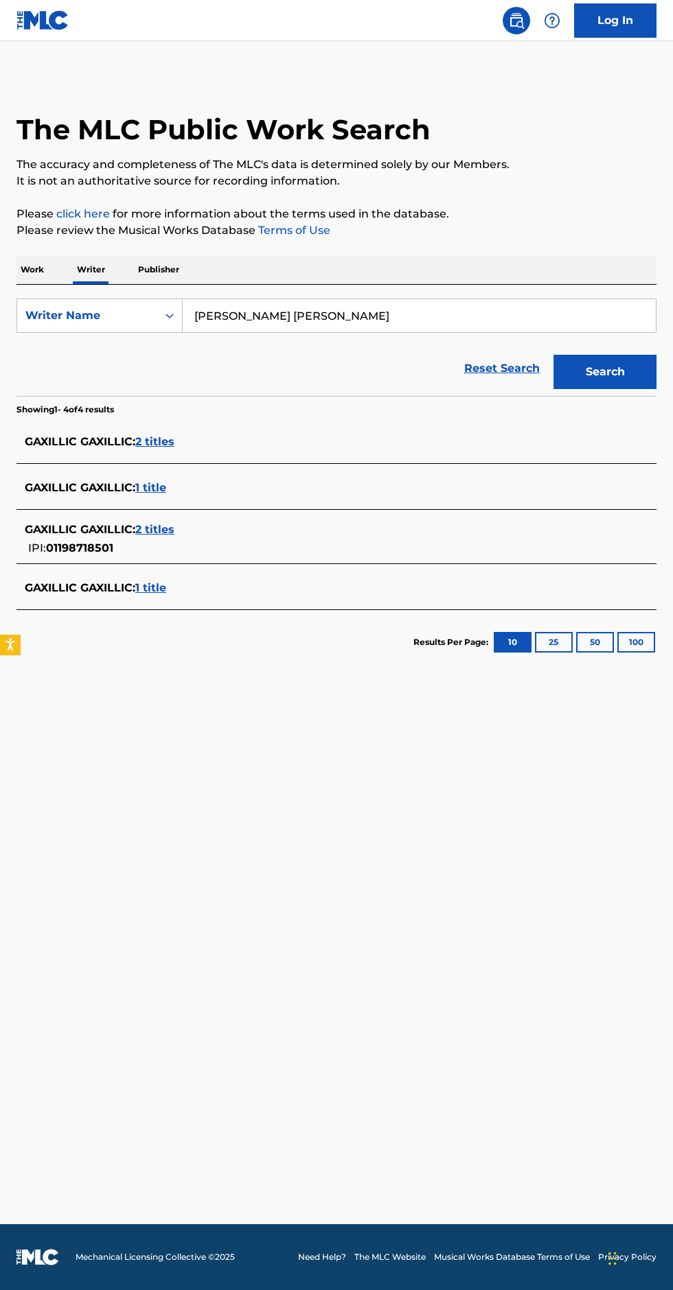
type input "[PERSON_NAME] [PERSON_NAME]"
click at [637, 369] on button "Search" at bounding box center [604, 372] width 103 height 34
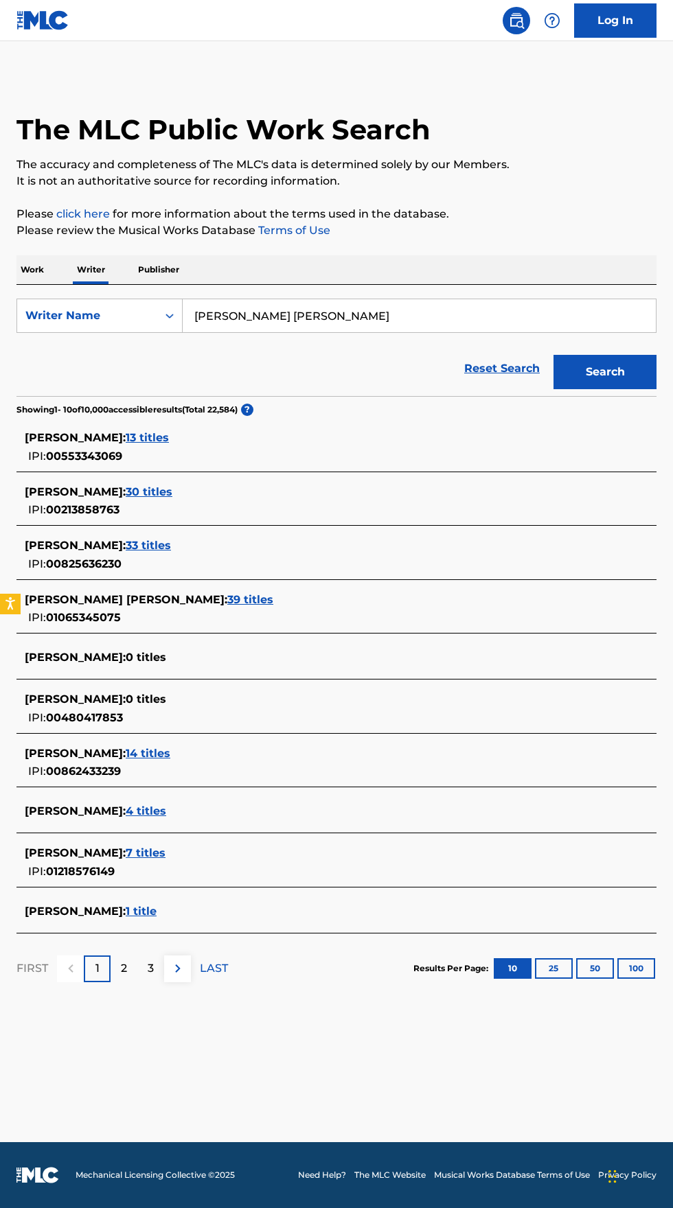
click at [262, 748] on div "[PERSON_NAME] : 14 titles" at bounding box center [318, 753] width 587 height 16
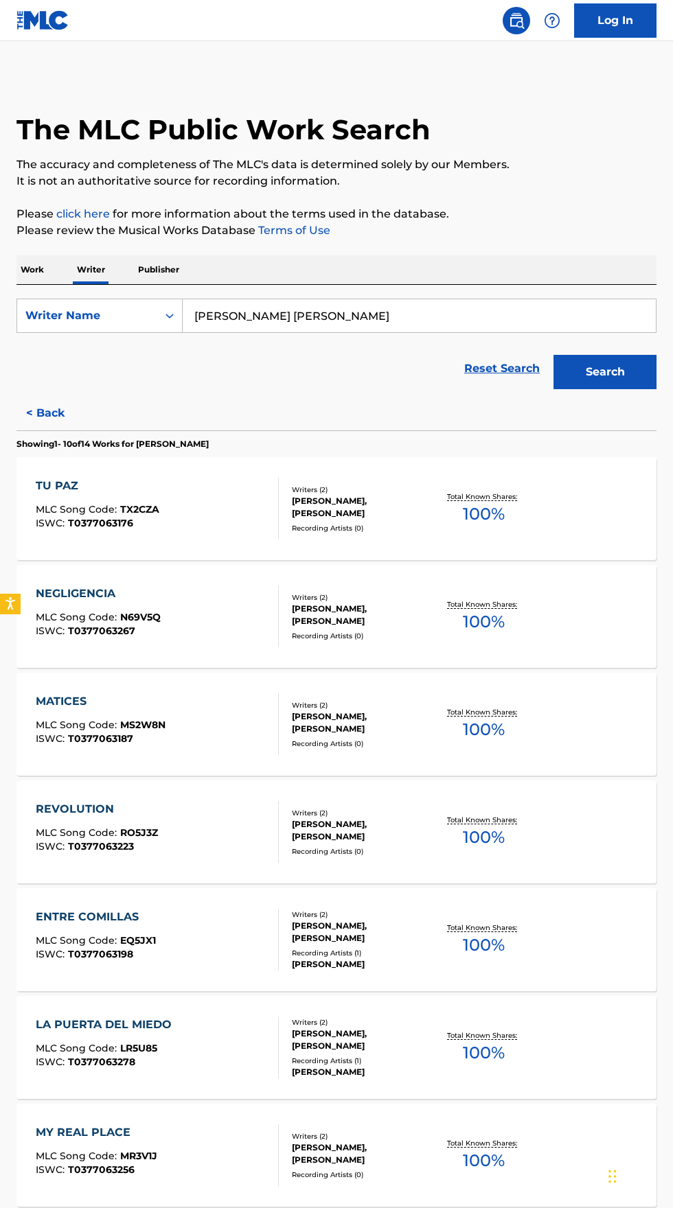
click at [126, 493] on div "TU PAZ" at bounding box center [98, 486] width 124 height 16
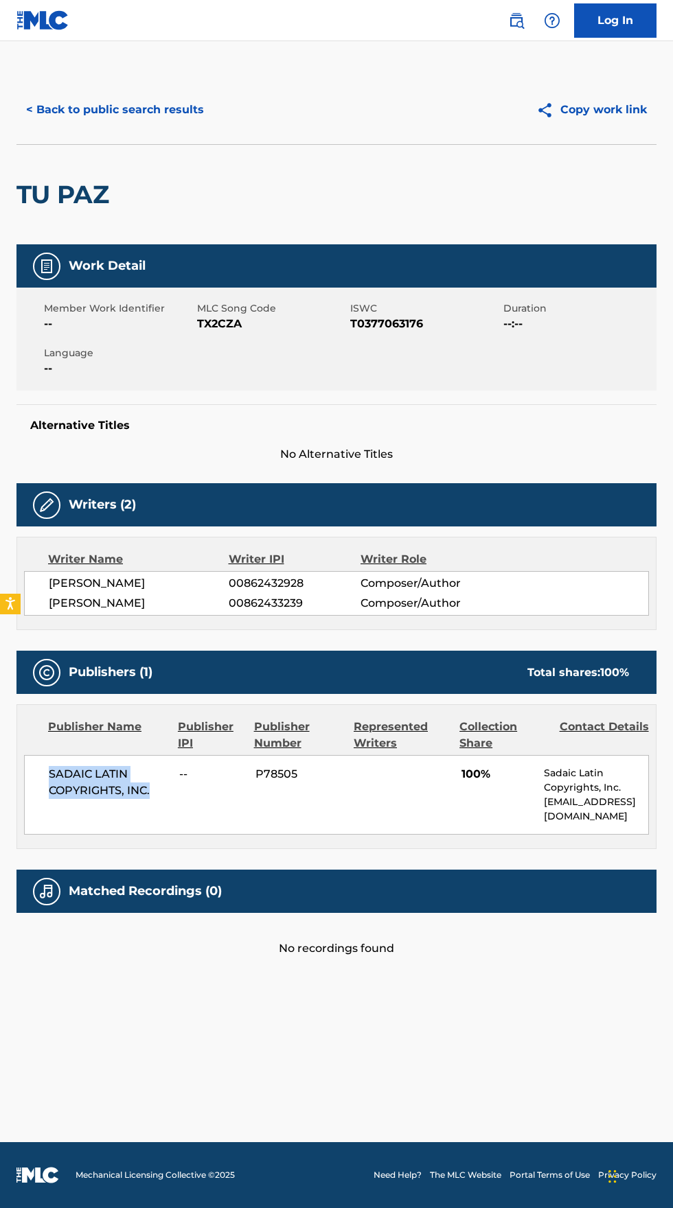
copy span "SADAIC LATIN COPYRIGHTS, INC."
copy span "TX2CZA"
